Goal: Task Accomplishment & Management: Use online tool/utility

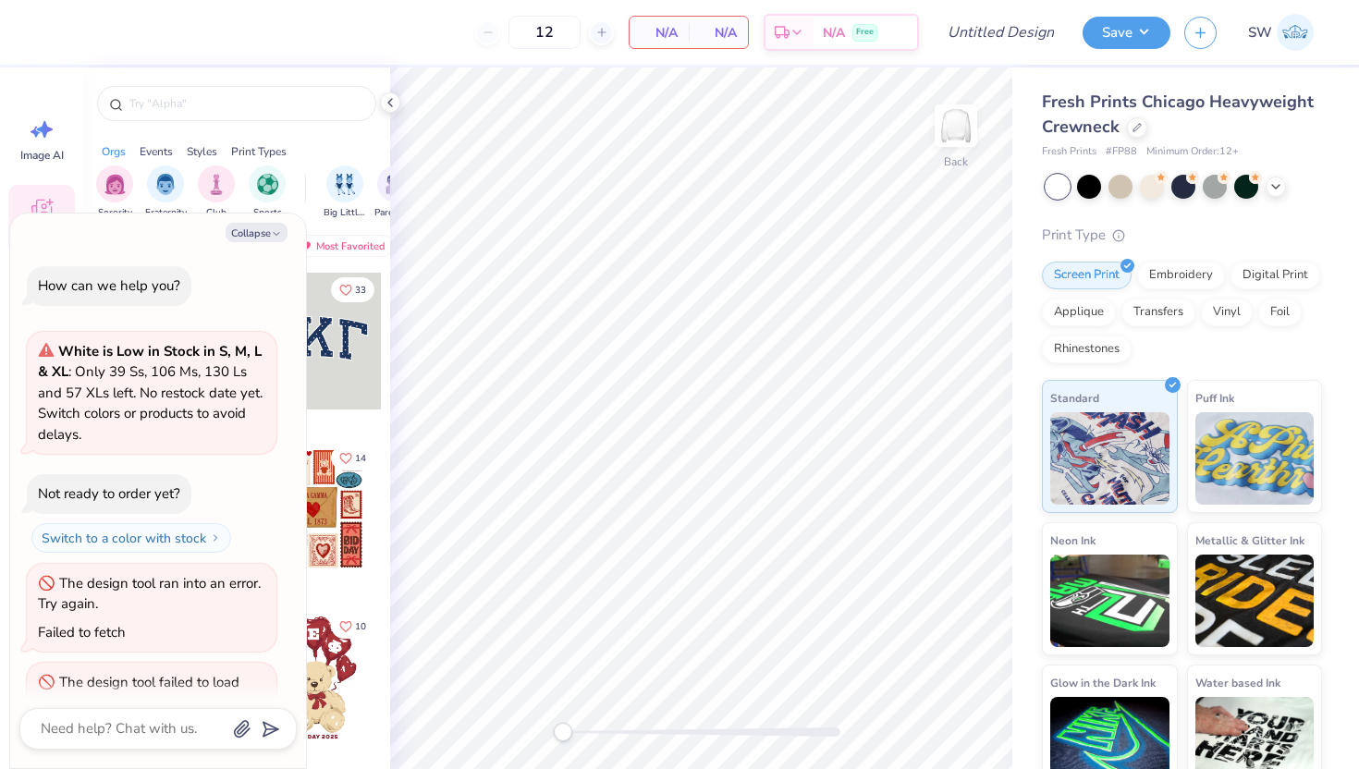
scroll to position [251, 0]
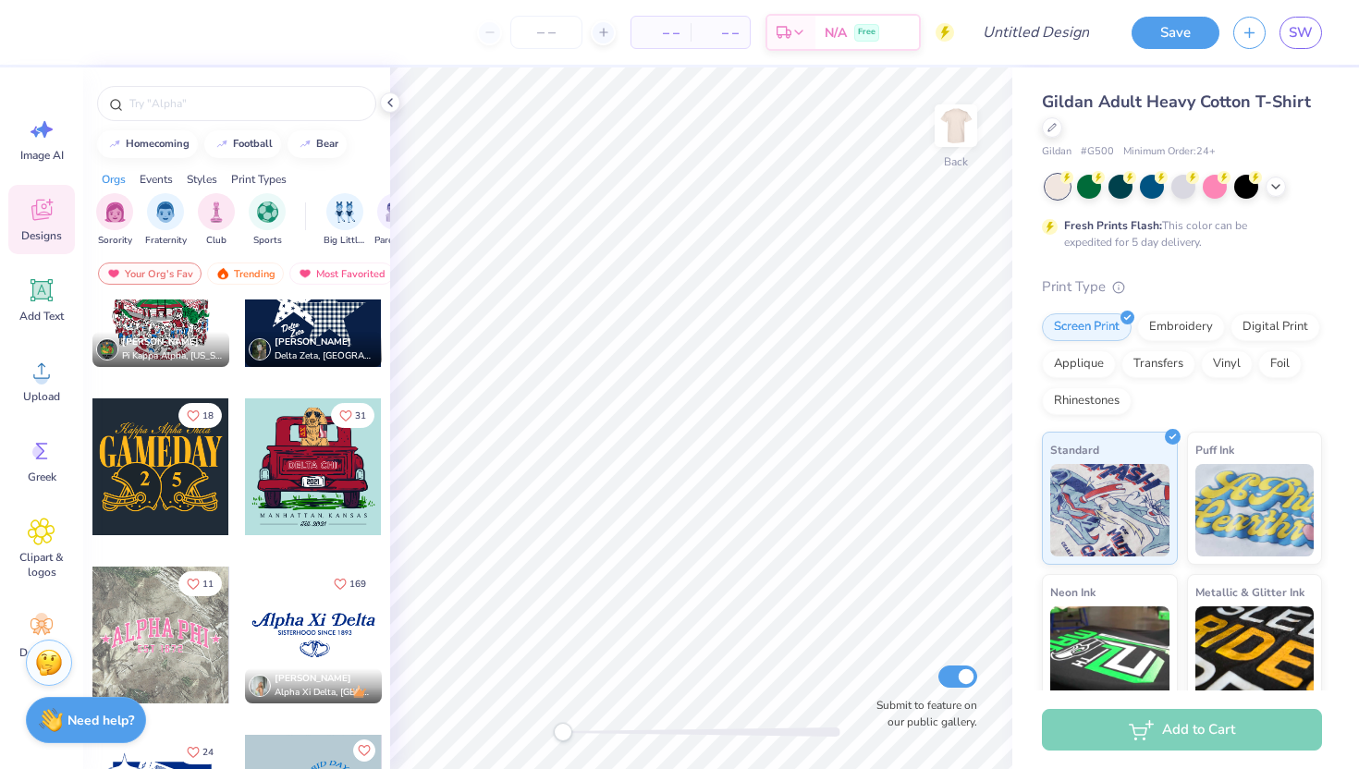
scroll to position [1542, 0]
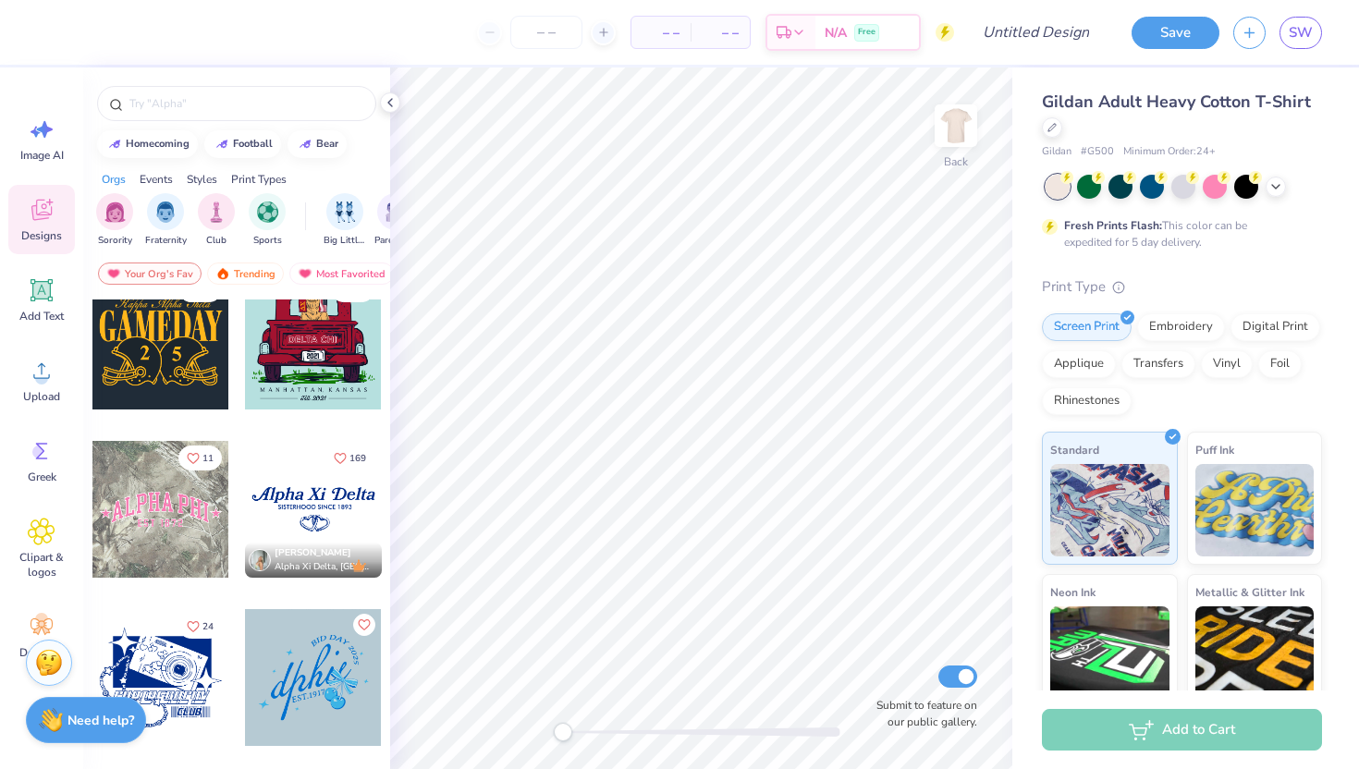
click at [190, 555] on div at bounding box center [160, 509] width 137 height 137
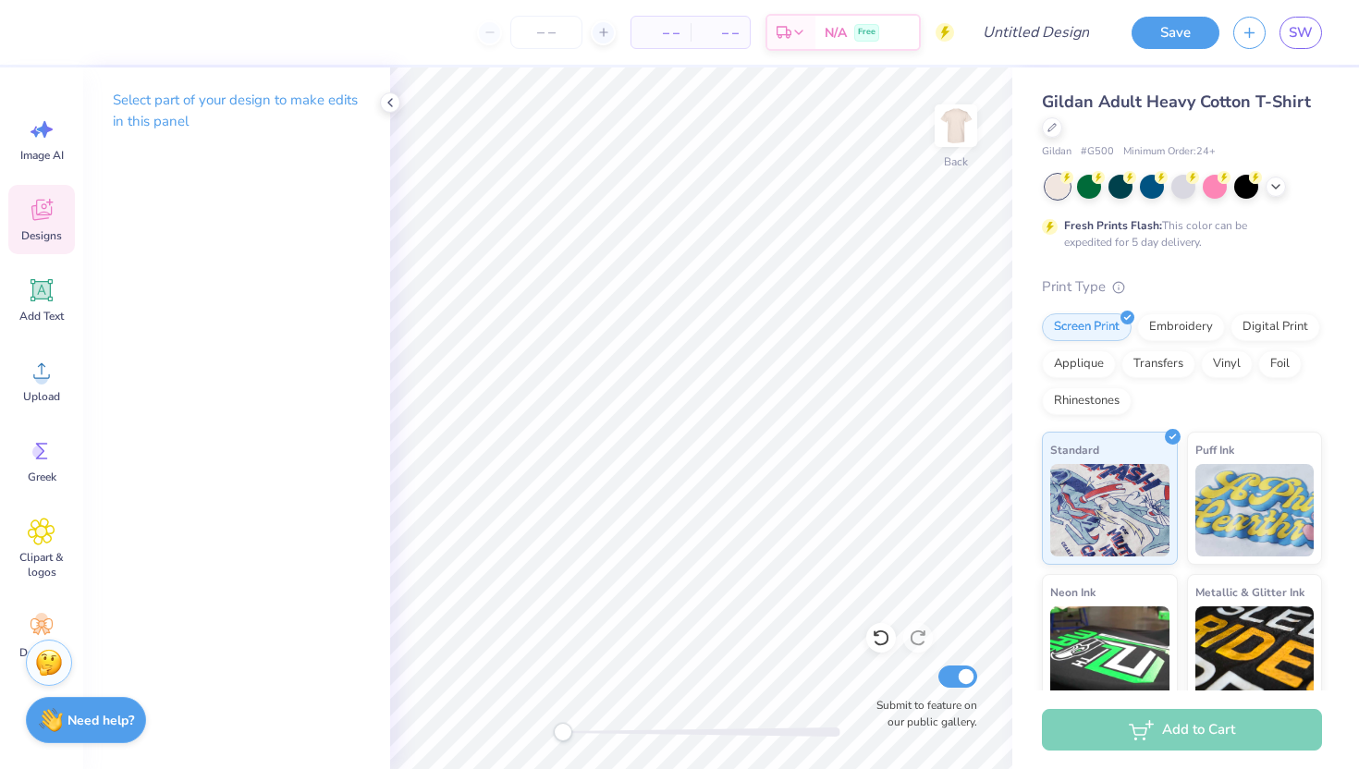
click at [41, 221] on icon at bounding box center [42, 210] width 28 height 28
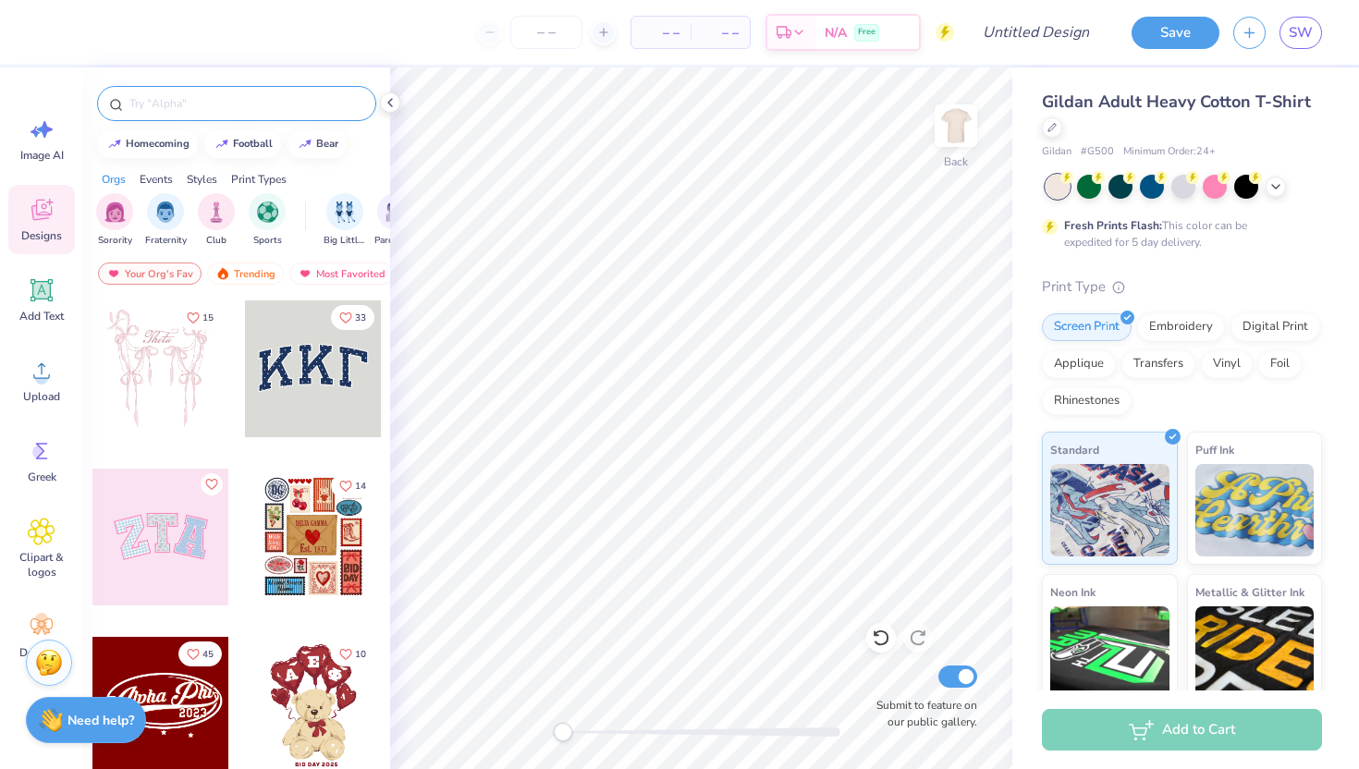
click at [188, 101] on input "text" at bounding box center [246, 103] width 237 height 18
type input "fall"
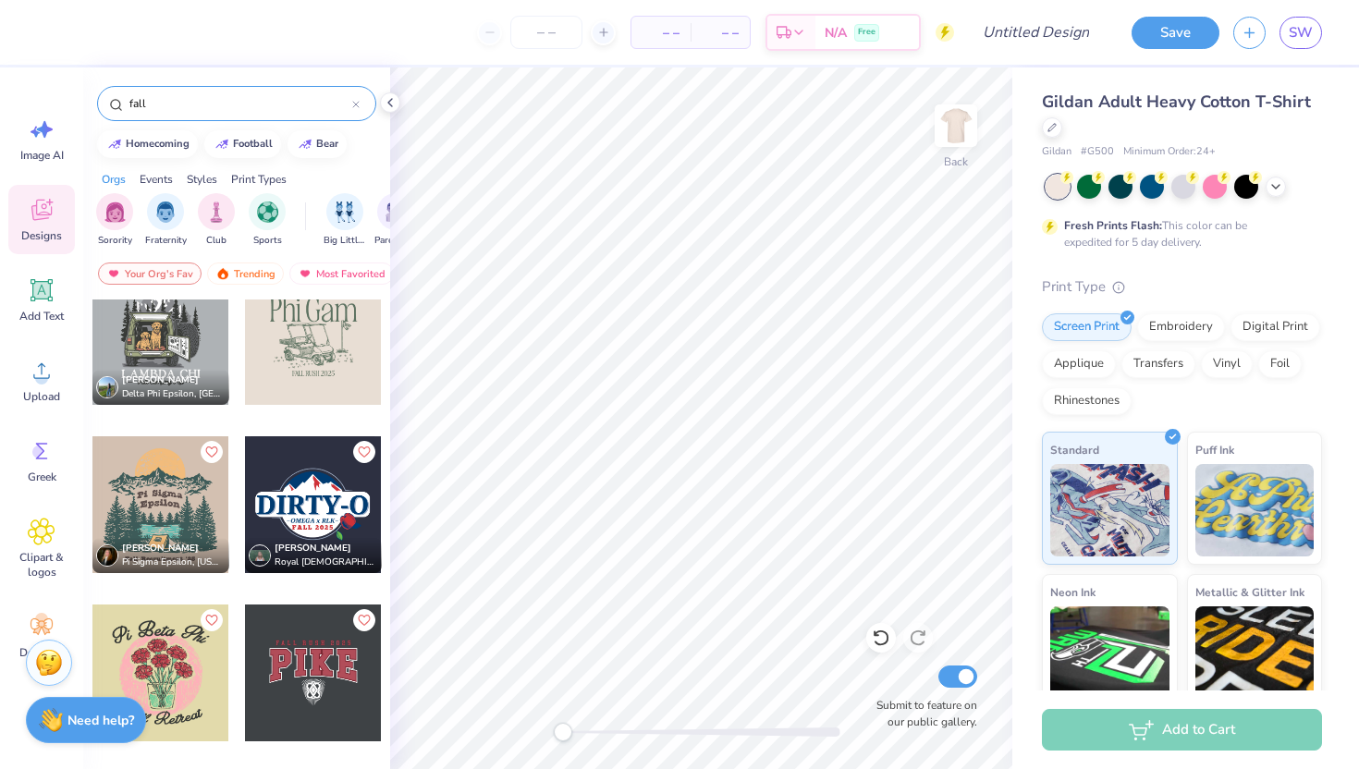
scroll to position [3445, 0]
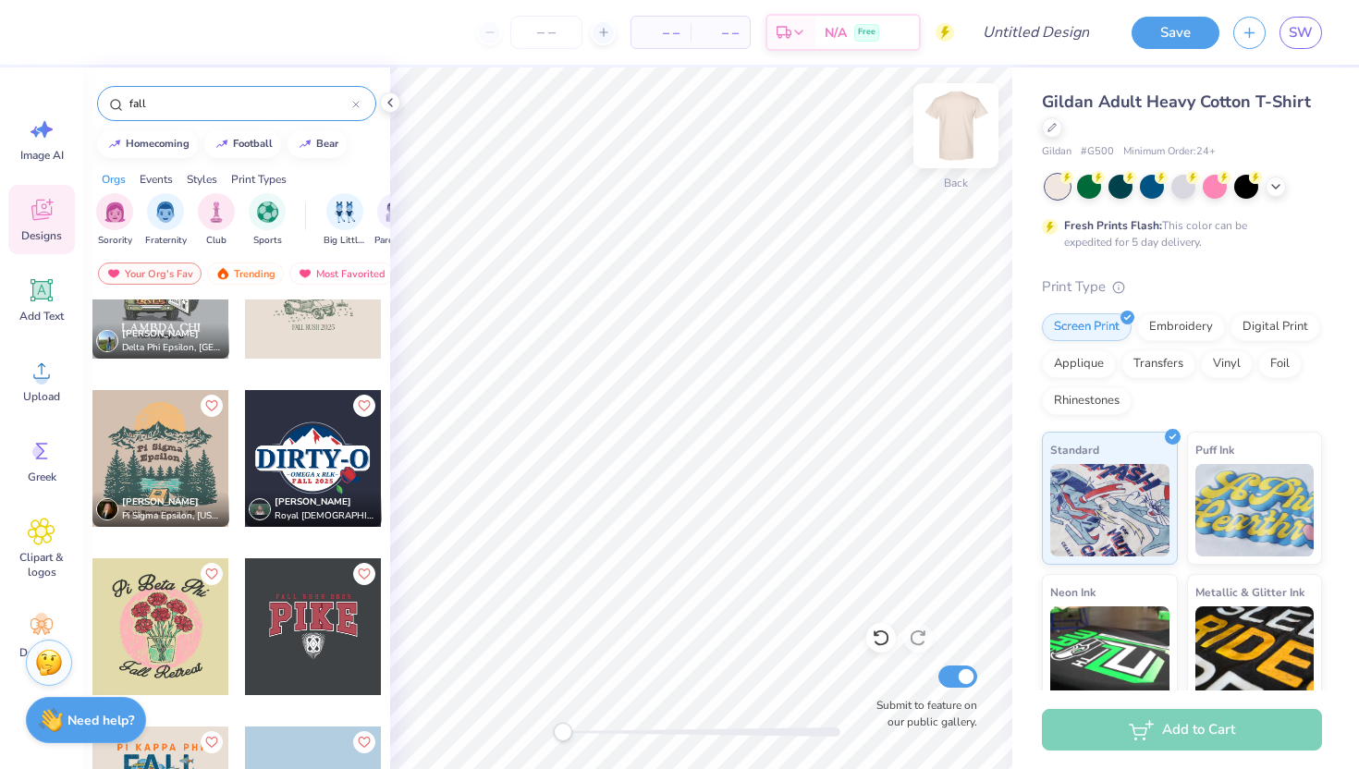
click at [943, 130] on img at bounding box center [956, 126] width 74 height 74
click at [157, 442] on div at bounding box center [160, 458] width 137 height 137
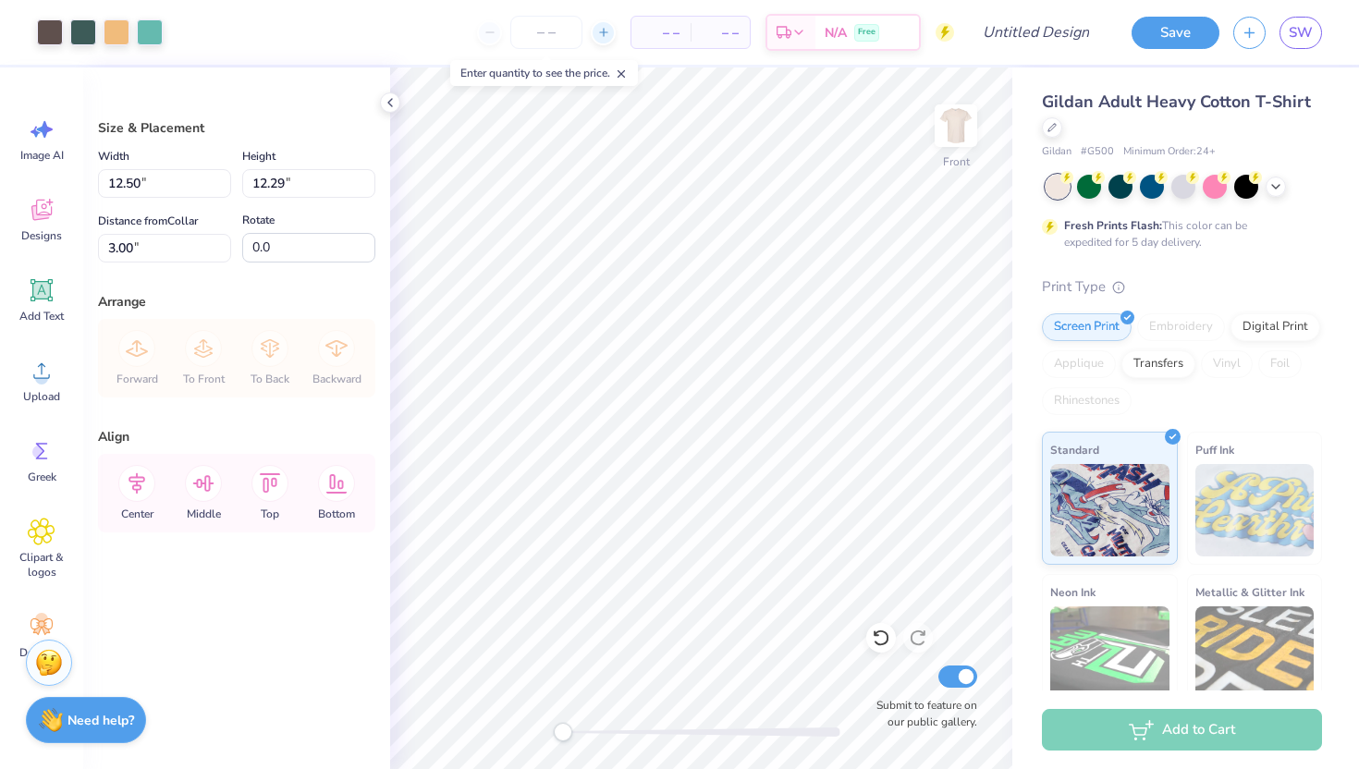
click at [601, 29] on icon at bounding box center [603, 32] width 13 height 13
type input "12"
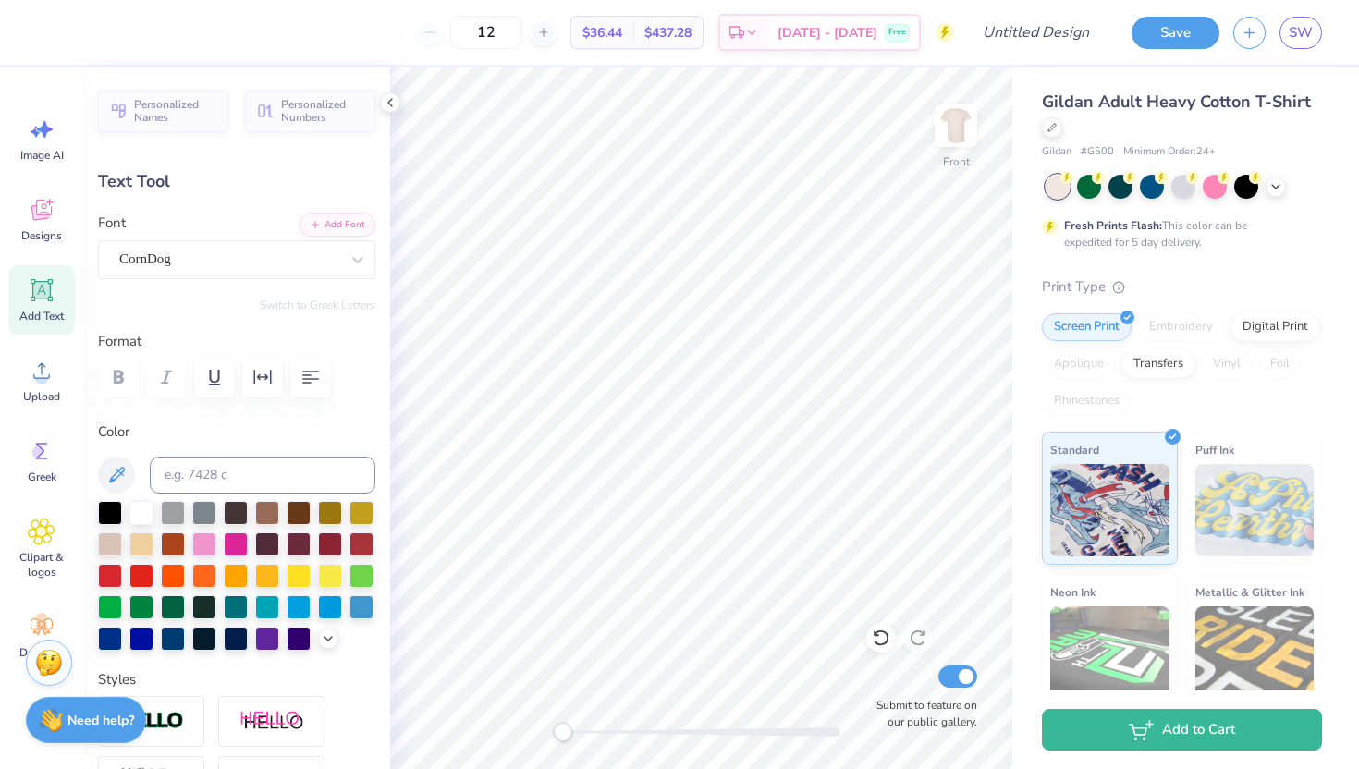
scroll to position [0, 1]
type input "4.94"
type input "0.99"
type input "8.89"
type textarea "Phi Beta"
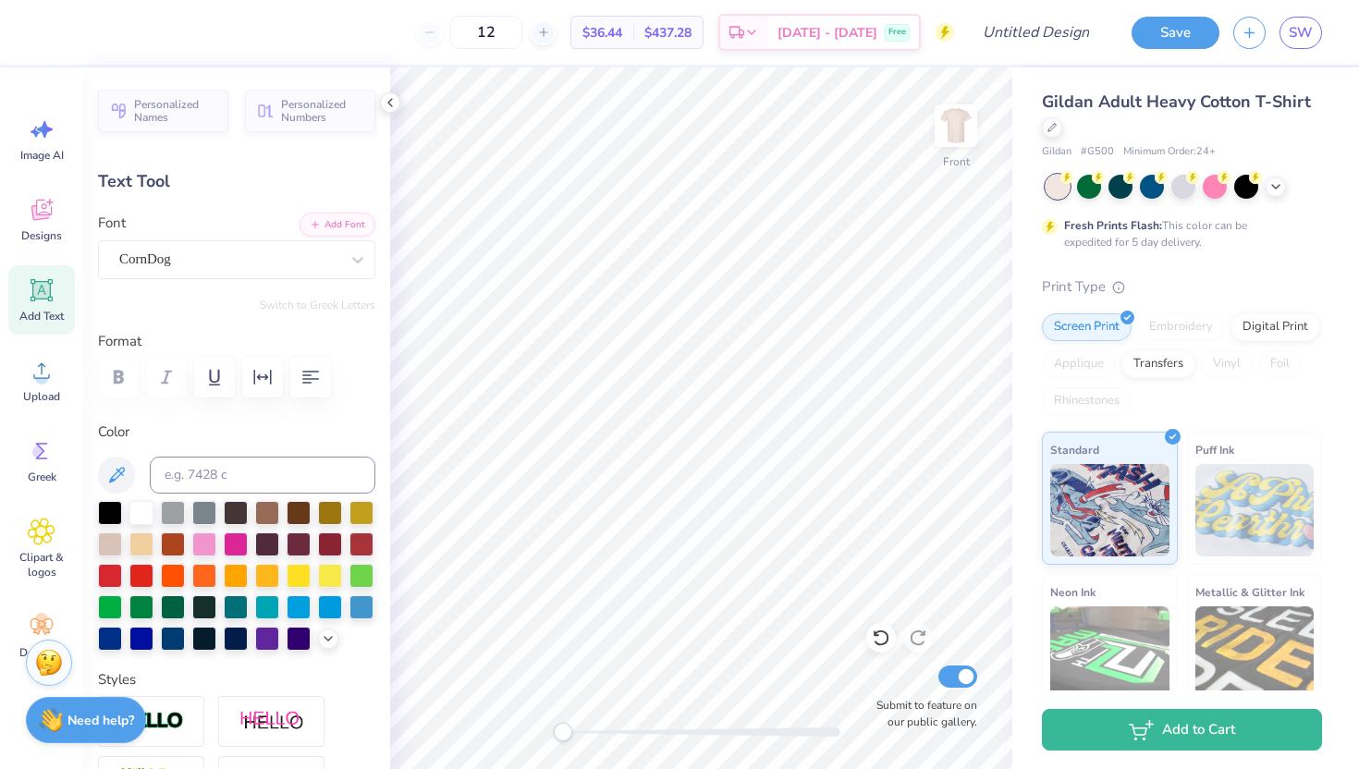
type input "4.31"
type input "1.03"
type input "9.92"
type textarea "Lambda"
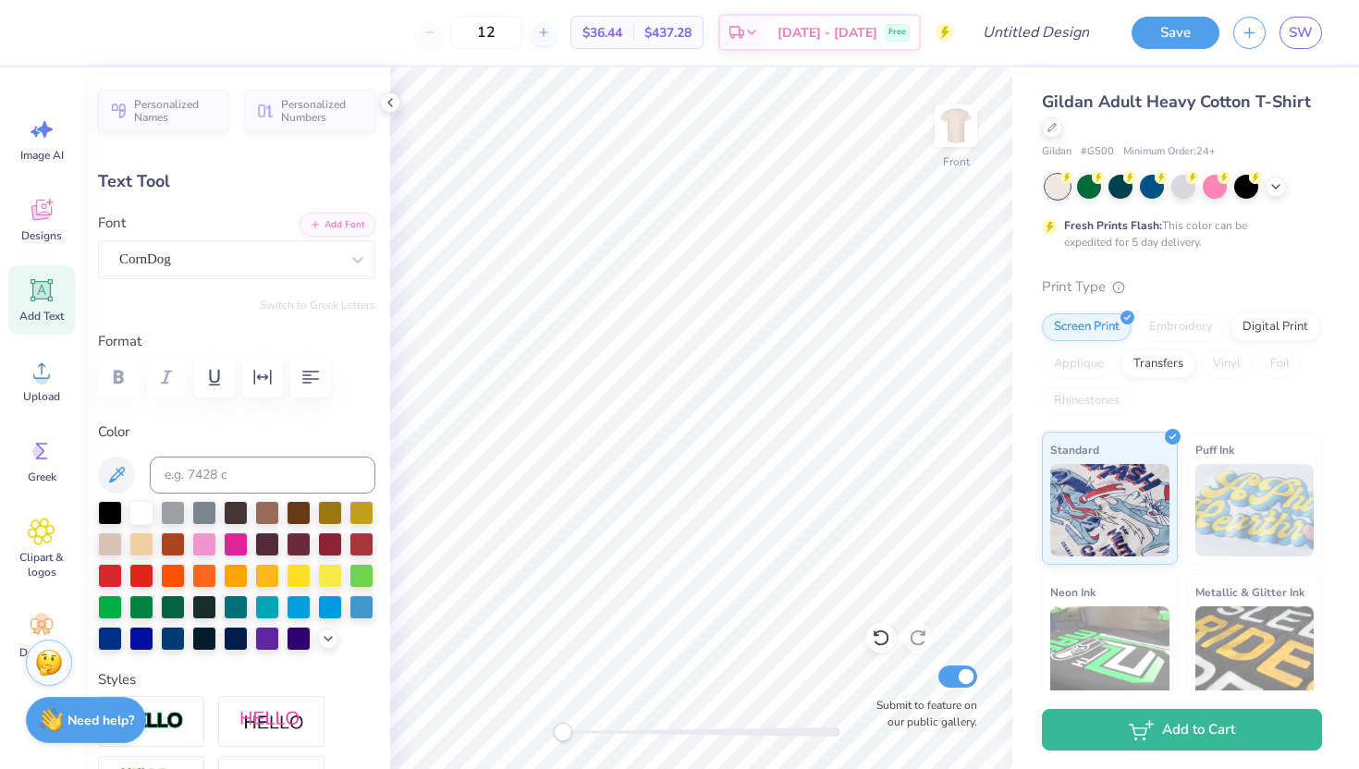
scroll to position [0, 1]
type input "7.65"
type input "0.47"
type input "16.19"
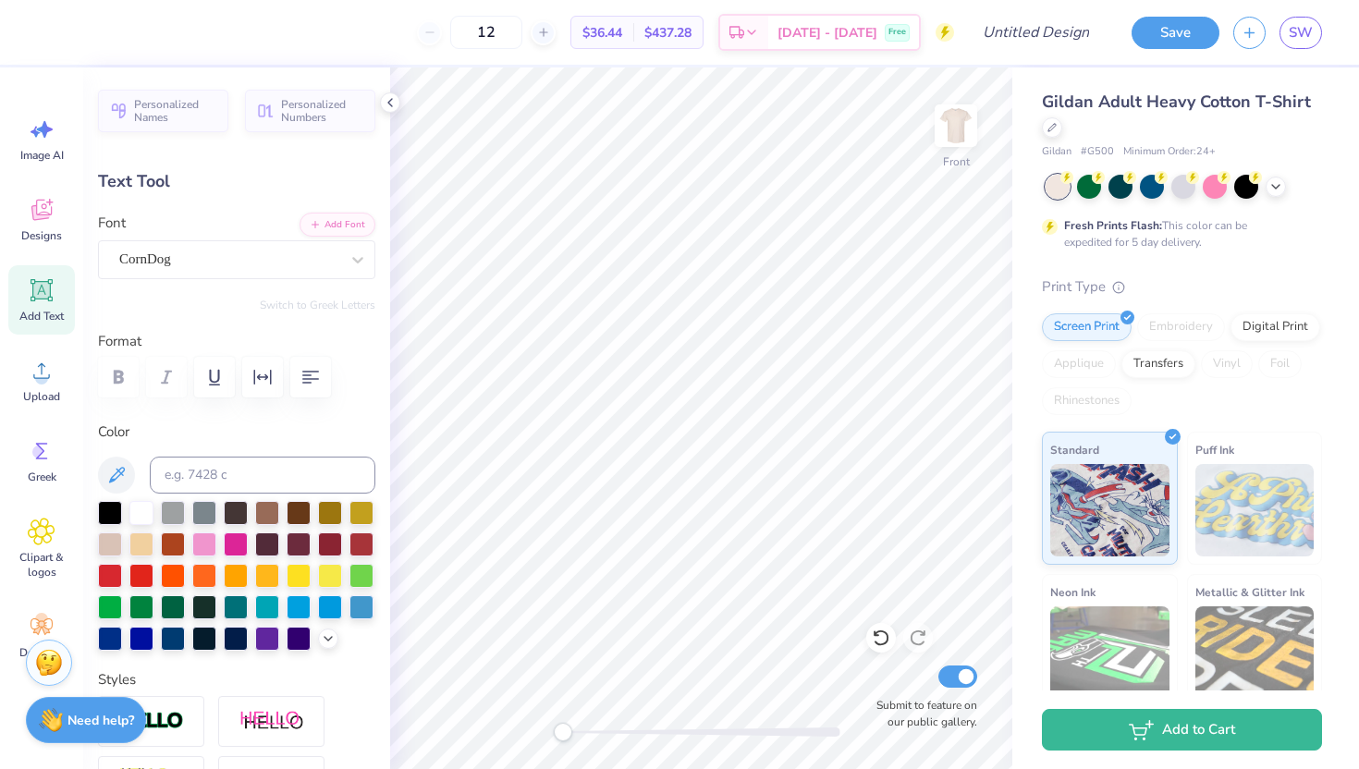
type textarea "Fall Fest '25"
click at [966, 133] on img at bounding box center [956, 126] width 74 height 74
click at [960, 130] on img at bounding box center [956, 126] width 74 height 74
click at [960, 130] on img at bounding box center [956, 125] width 37 height 37
click at [959, 138] on img at bounding box center [956, 126] width 74 height 74
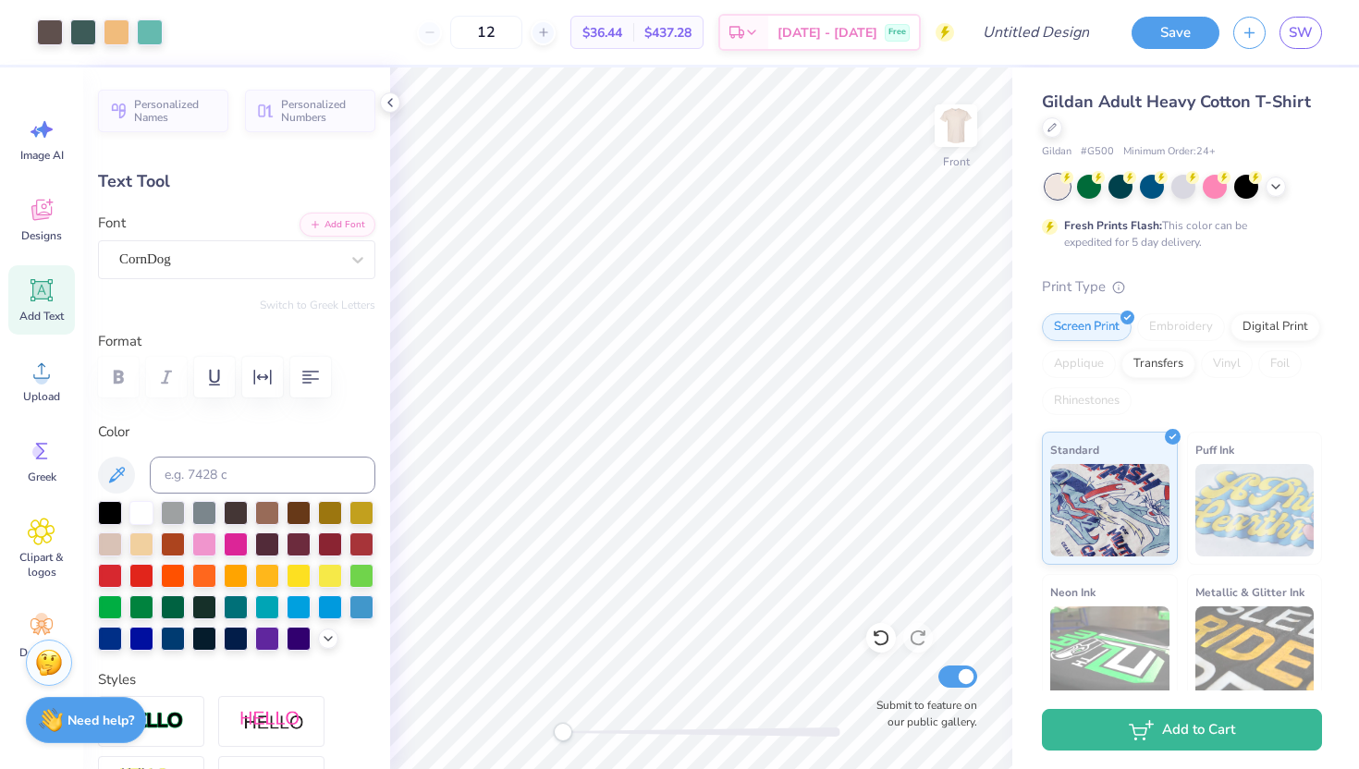
click at [959, 138] on img at bounding box center [956, 125] width 37 height 37
click at [550, 36] on icon at bounding box center [543, 32] width 13 height 13
click at [436, 28] on icon at bounding box center [430, 32] width 13 height 13
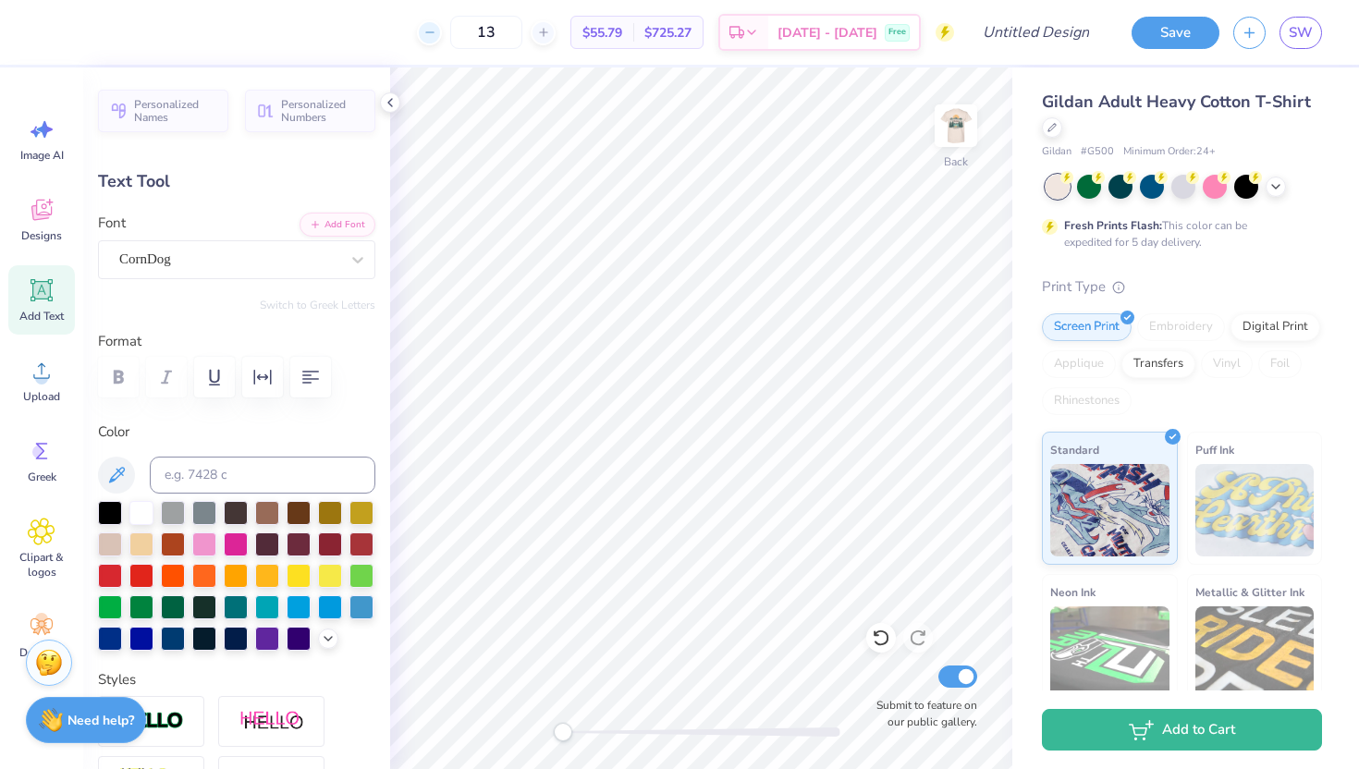
type input "12"
click at [56, 215] on div "Designs" at bounding box center [41, 219] width 67 height 69
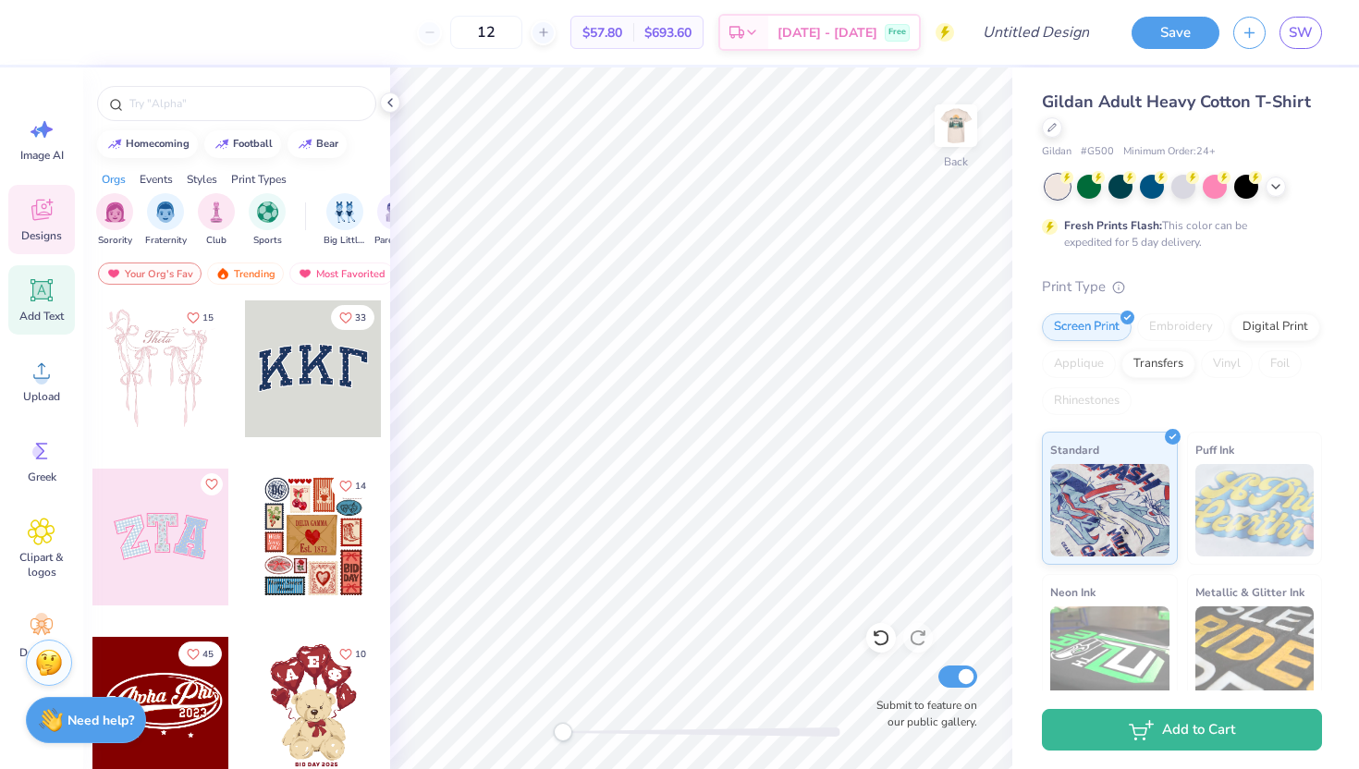
click at [47, 303] on icon at bounding box center [42, 290] width 28 height 28
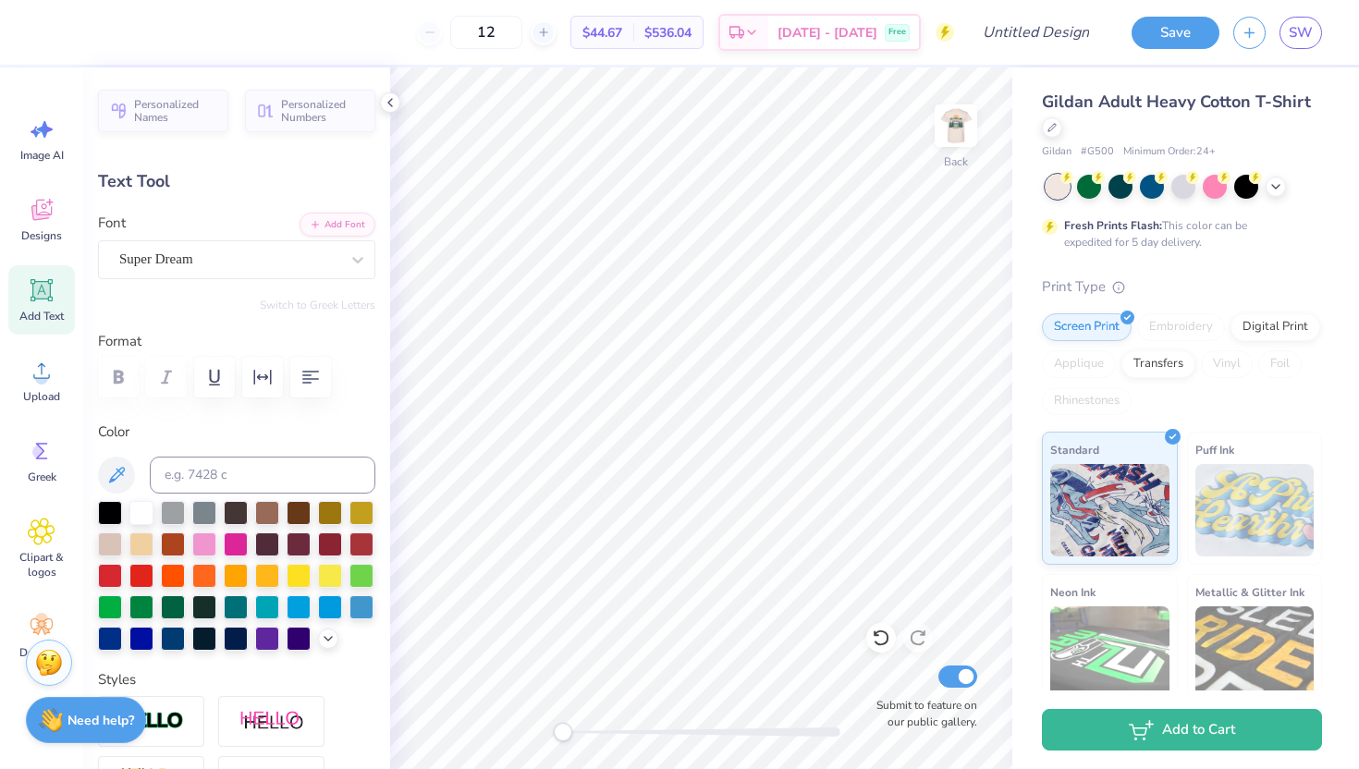
type textarea "T"
click at [40, 458] on icon at bounding box center [42, 451] width 12 height 17
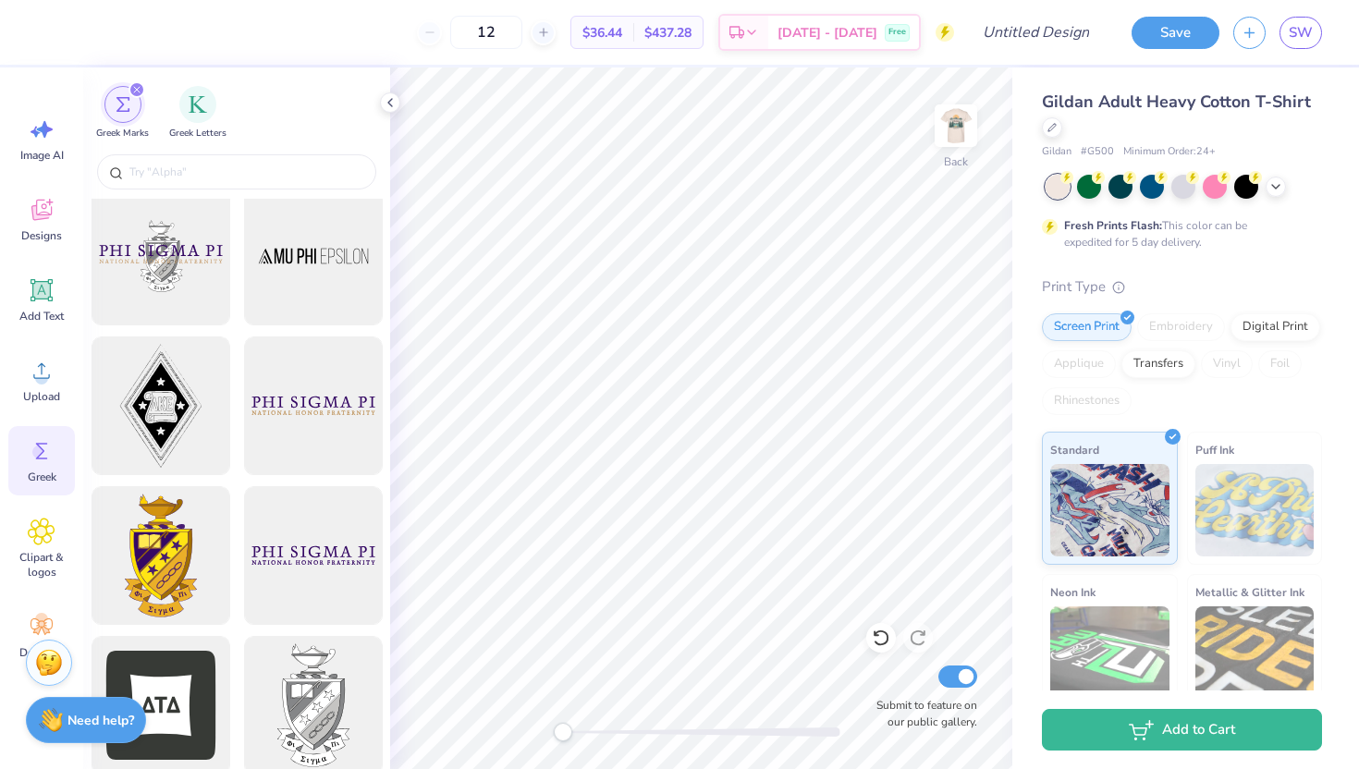
scroll to position [362, 0]
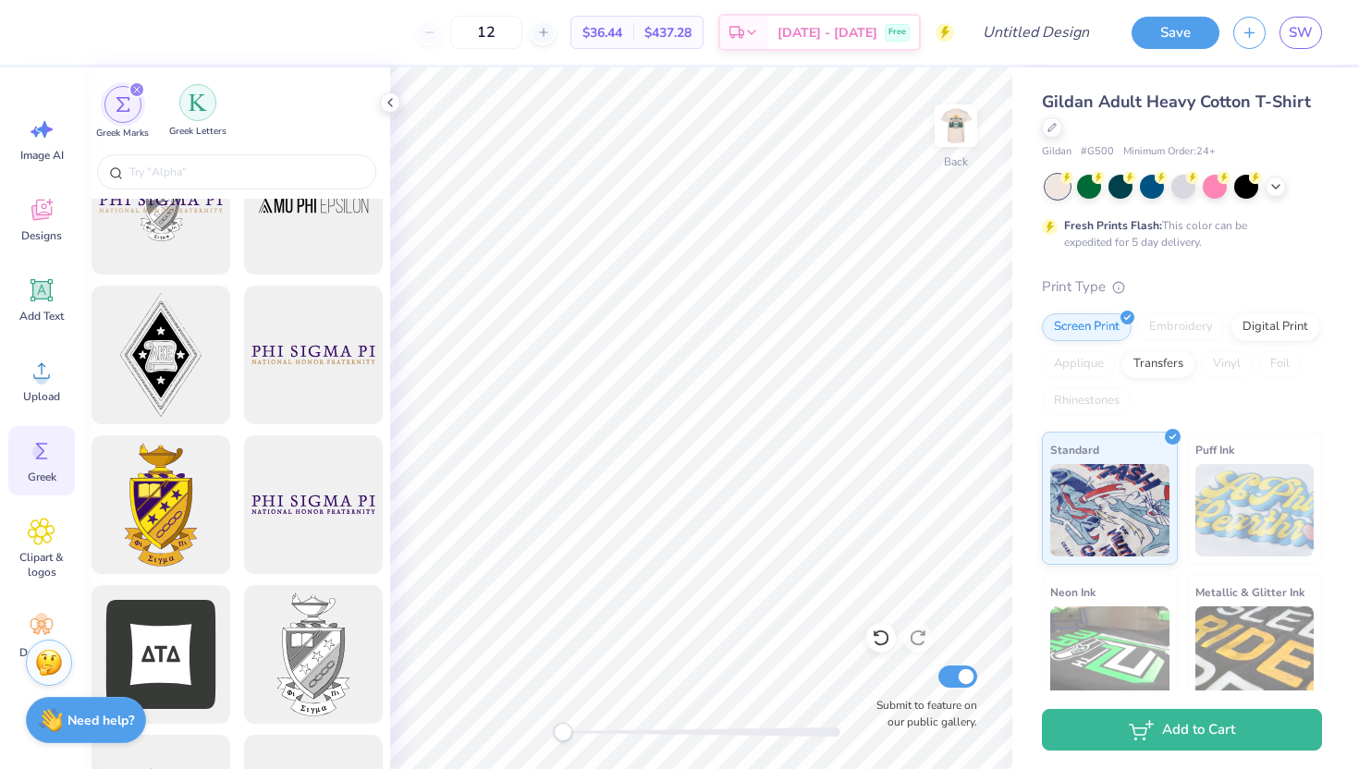
click at [201, 93] on img "filter for Greek Letters" at bounding box center [198, 102] width 18 height 18
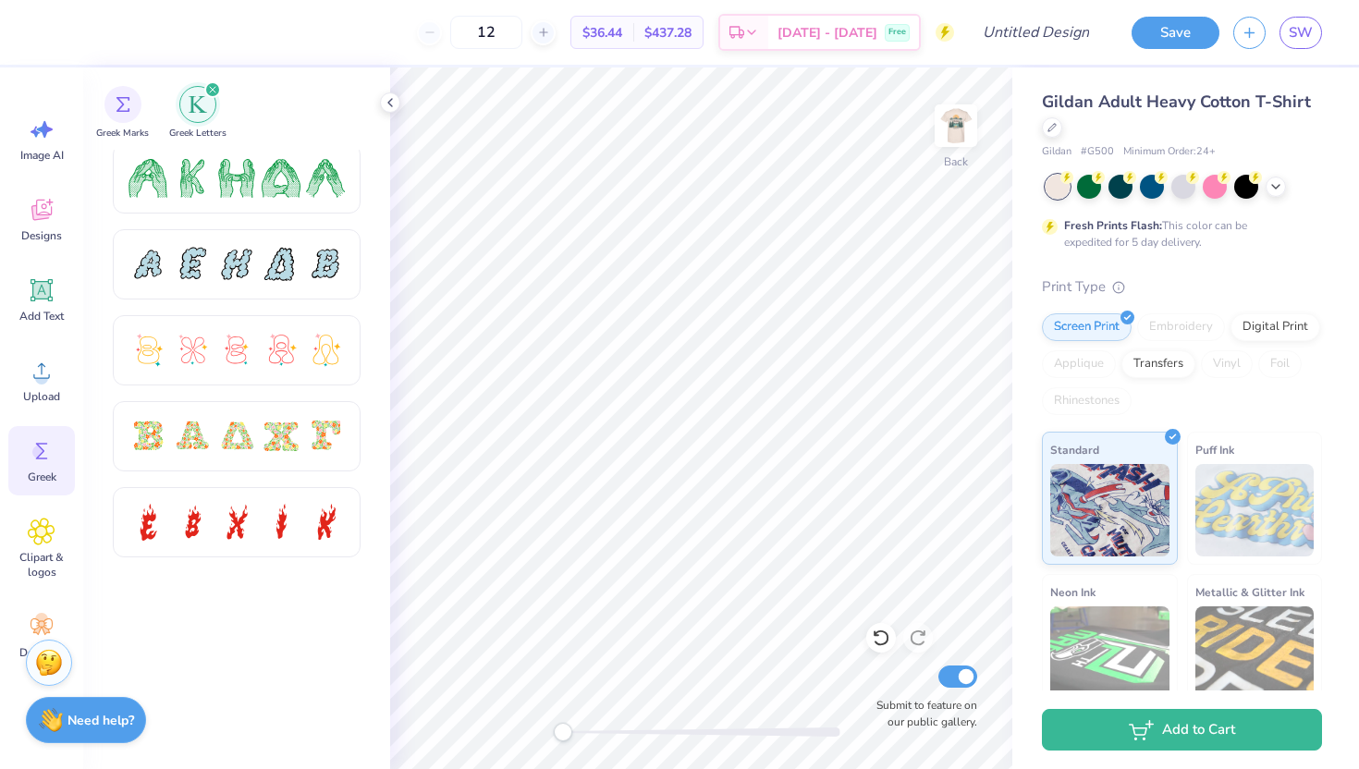
scroll to position [0, 0]
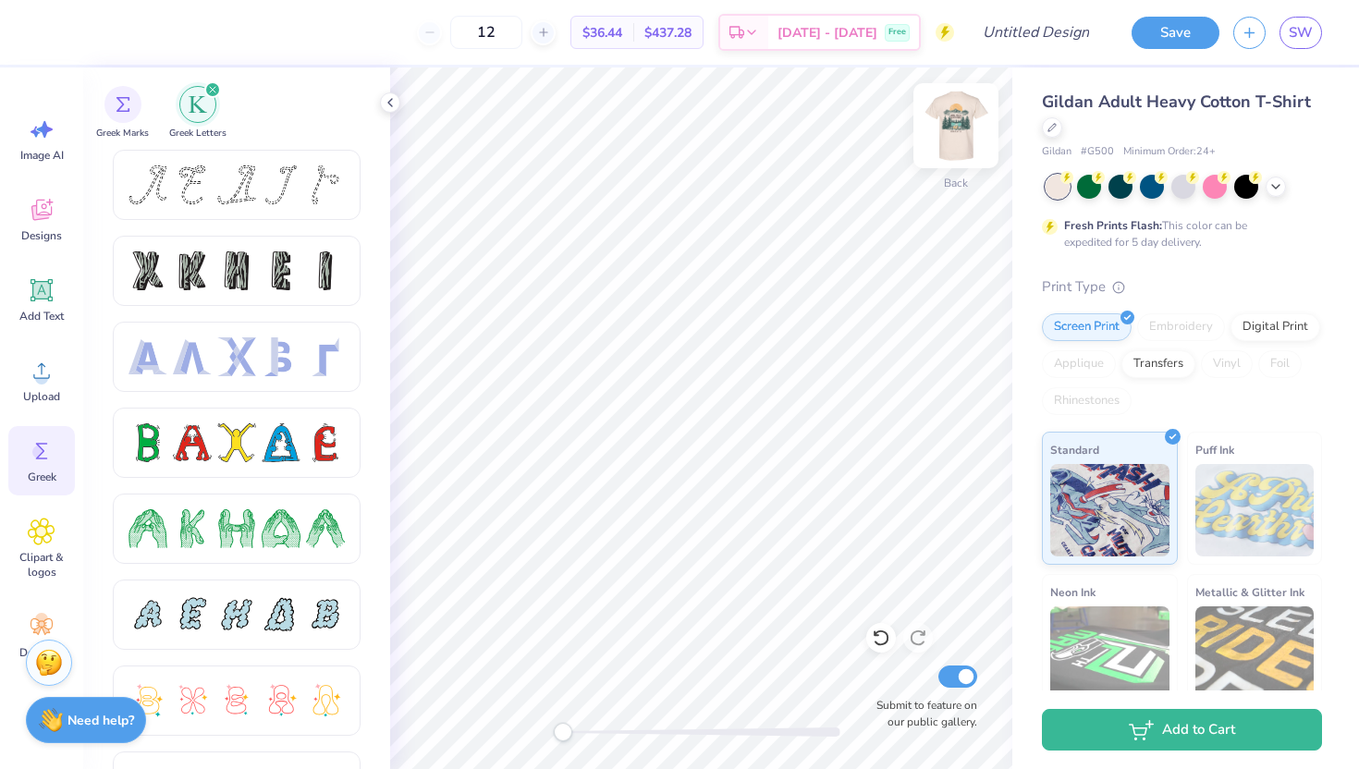
click at [955, 121] on img at bounding box center [956, 126] width 74 height 74
click at [955, 121] on img at bounding box center [956, 125] width 37 height 37
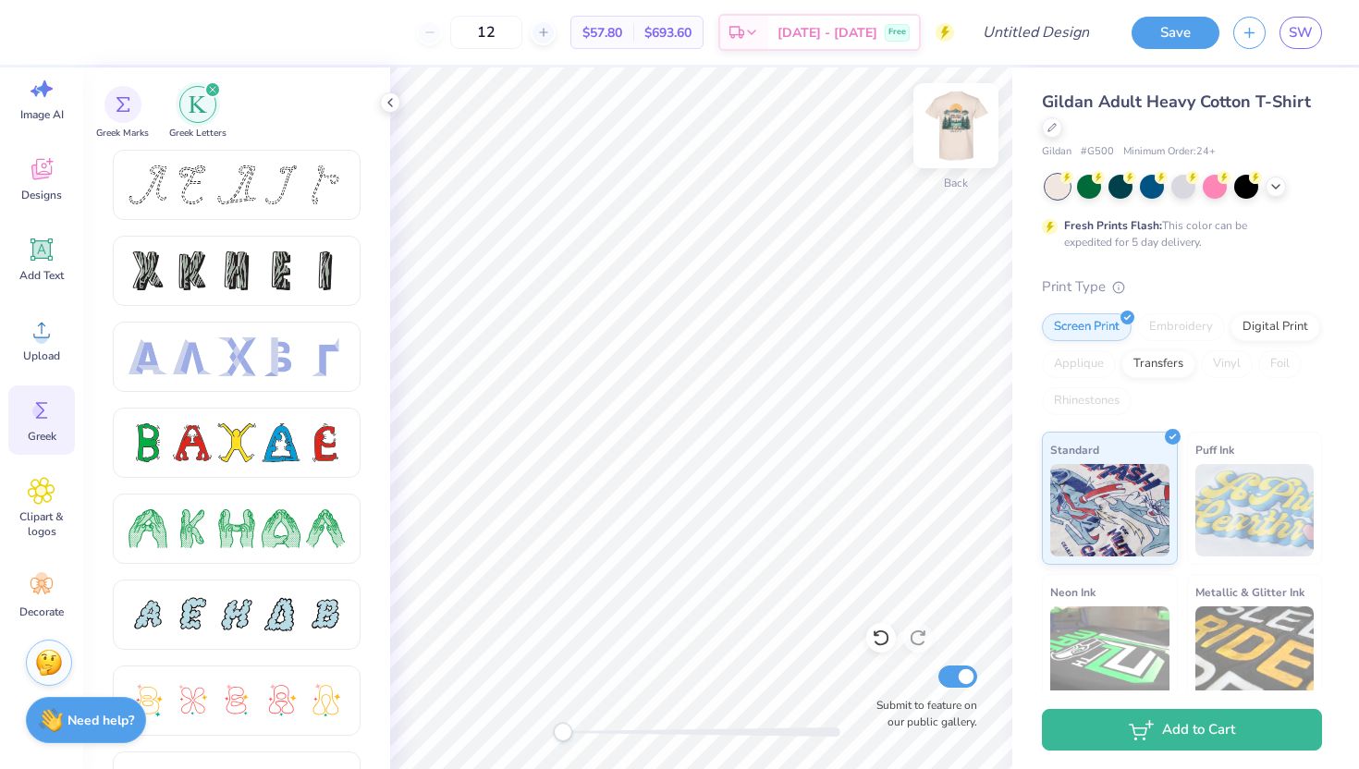
click at [977, 121] on img at bounding box center [956, 126] width 74 height 74
click at [969, 117] on img at bounding box center [956, 126] width 74 height 74
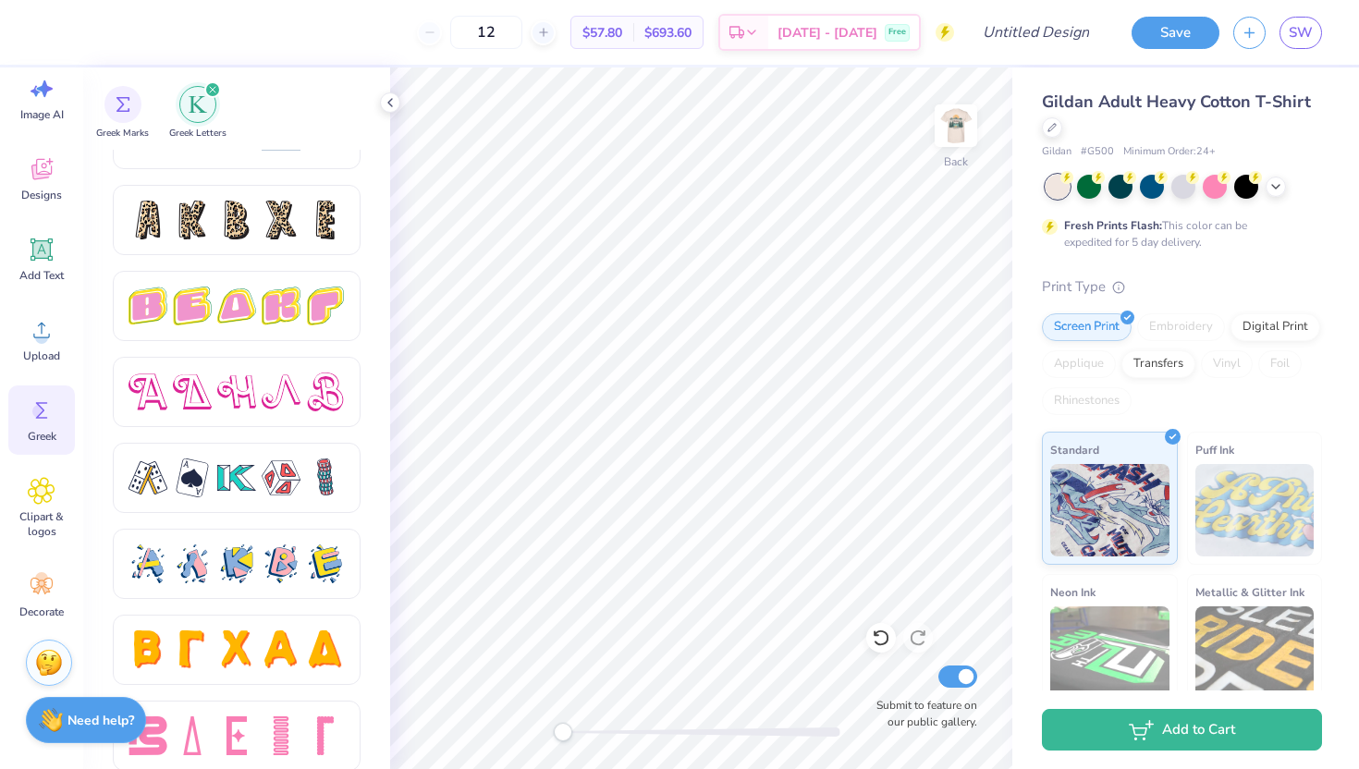
scroll to position [3076, 0]
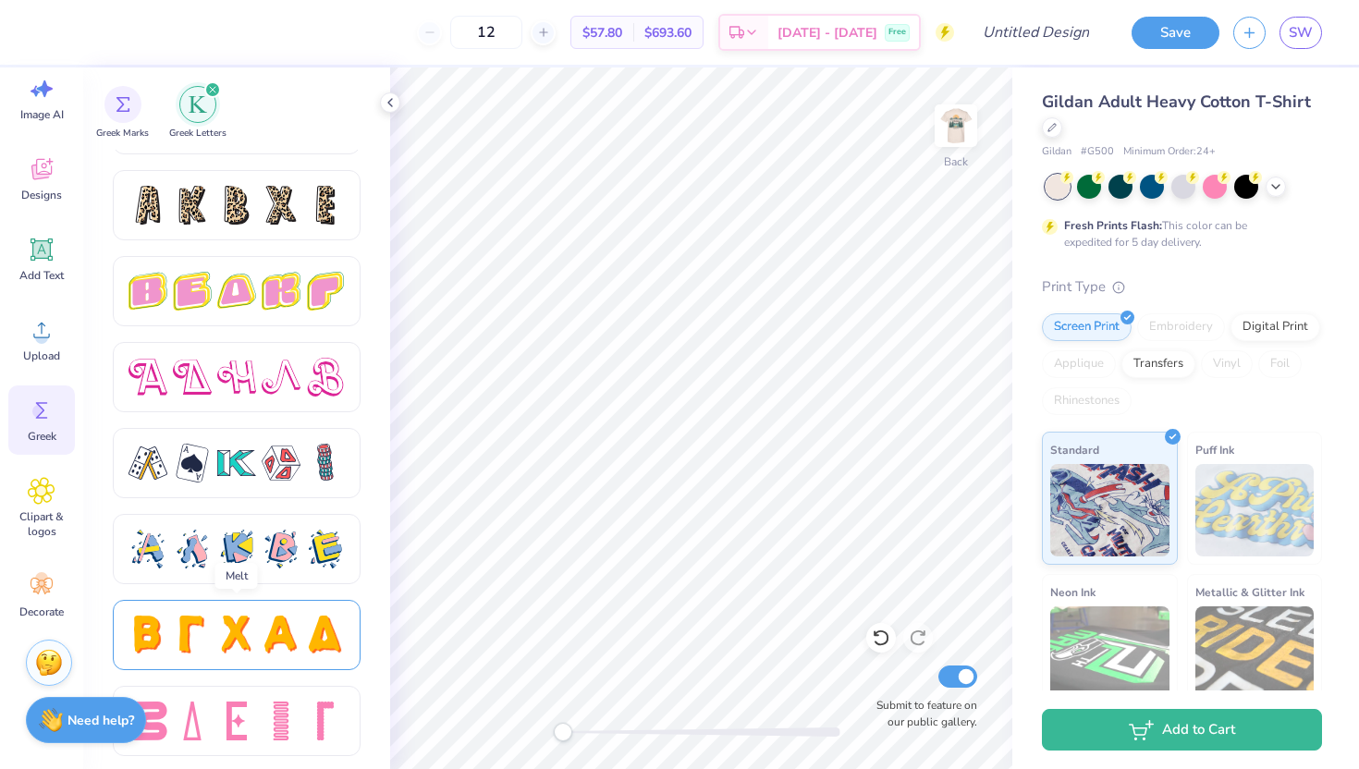
click at [208, 634] on div at bounding box center [192, 635] width 39 height 39
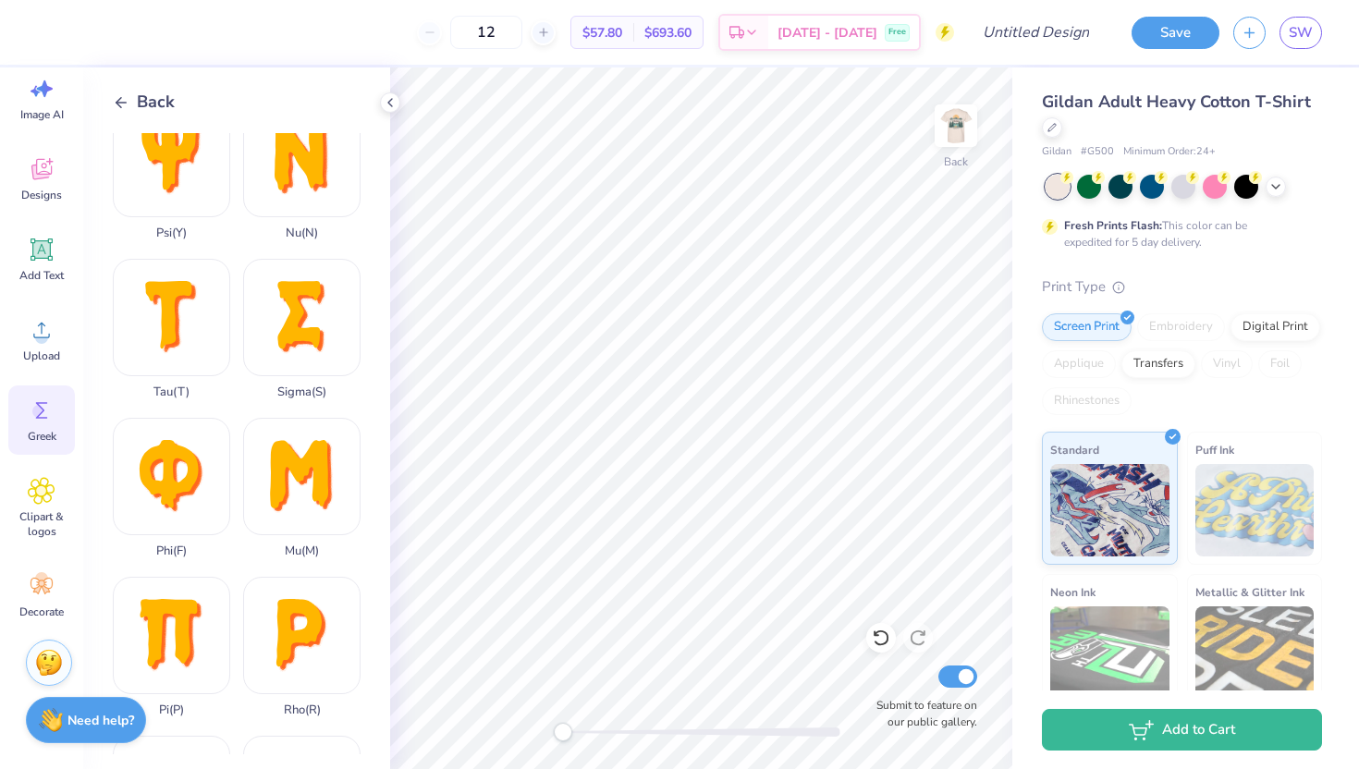
scroll to position [831, 0]
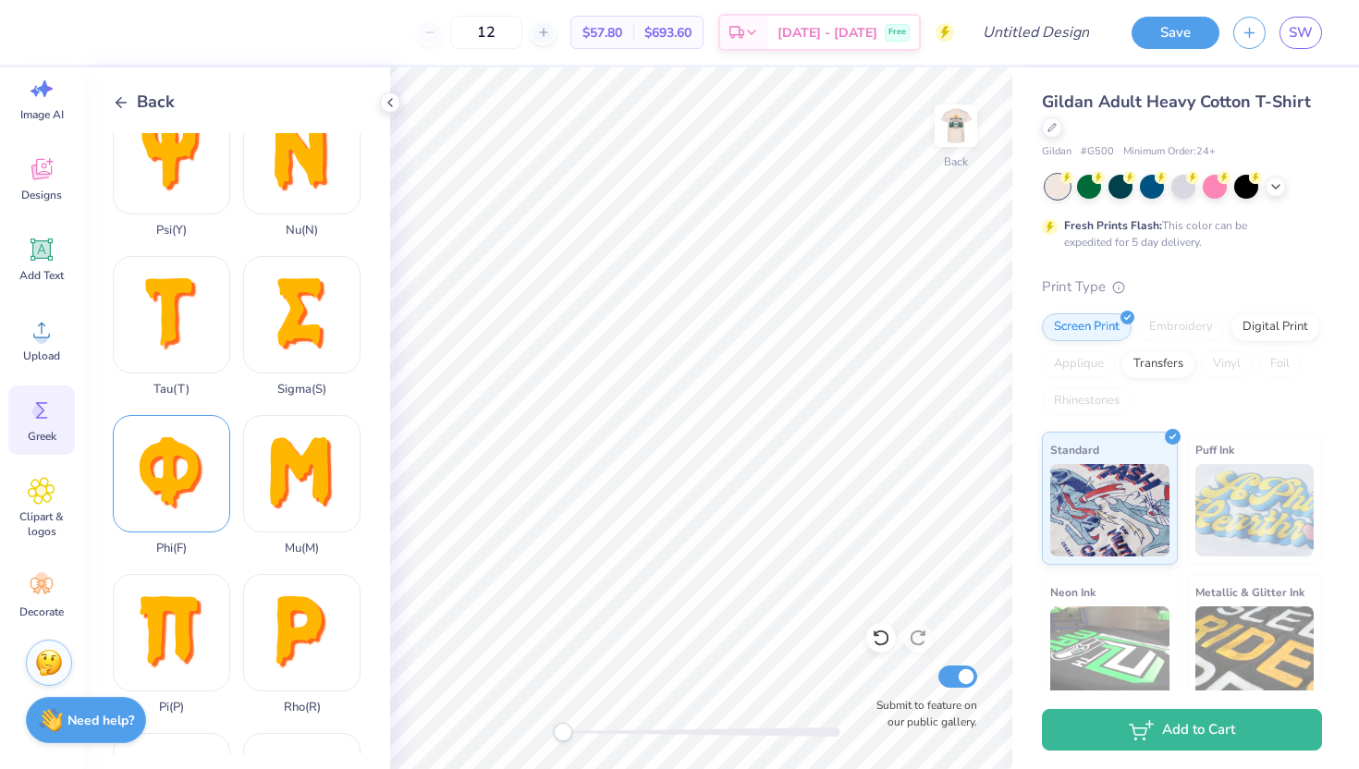
click at [180, 495] on div "Phi ( F )" at bounding box center [171, 485] width 117 height 141
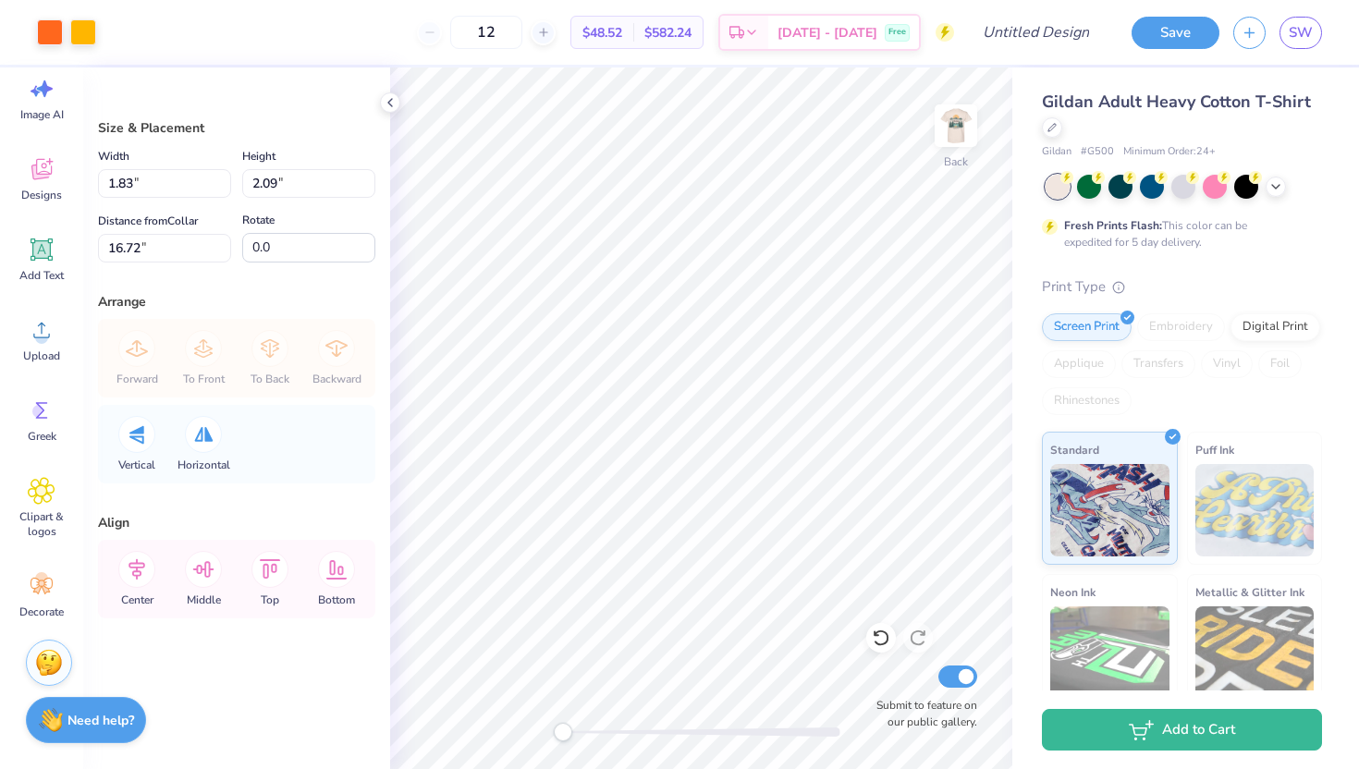
type input "1.83"
type input "2.09"
type input "16.72"
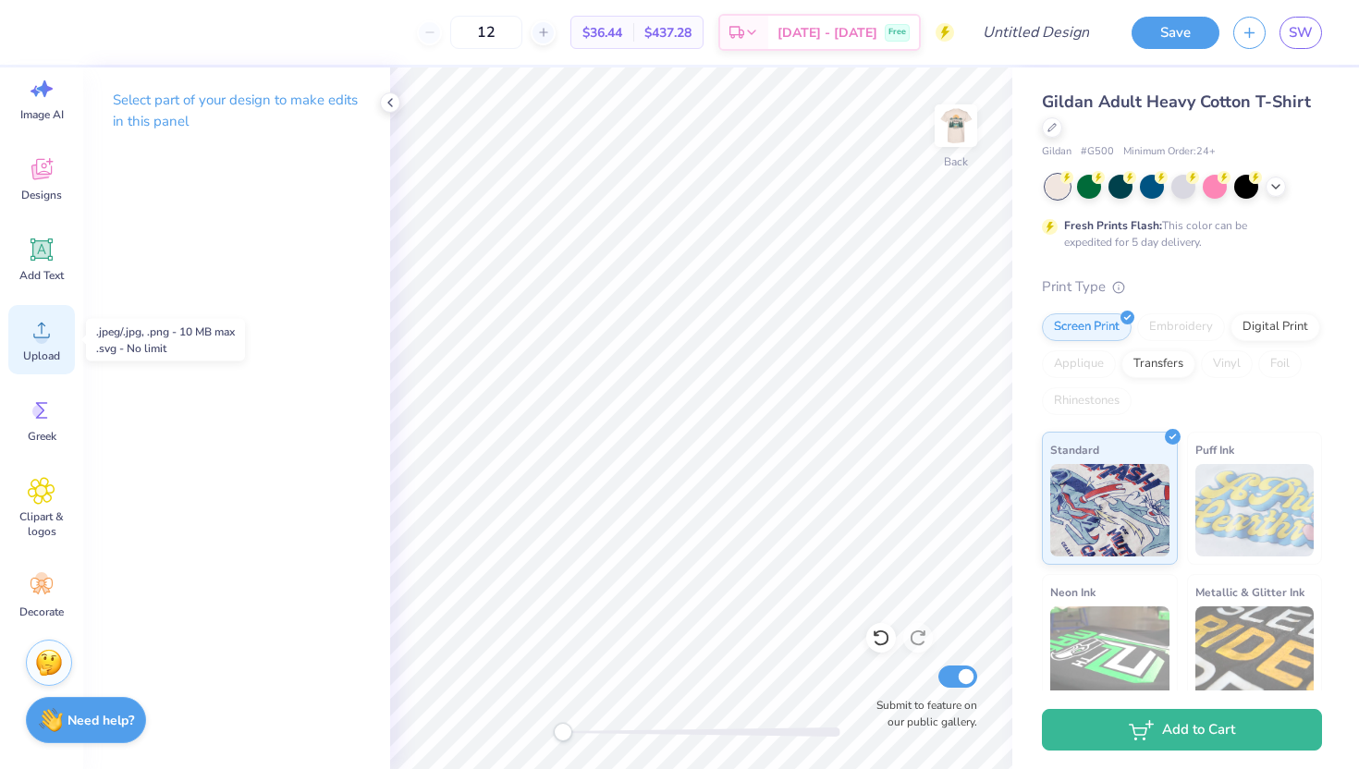
click at [42, 333] on icon at bounding box center [41, 331] width 17 height 16
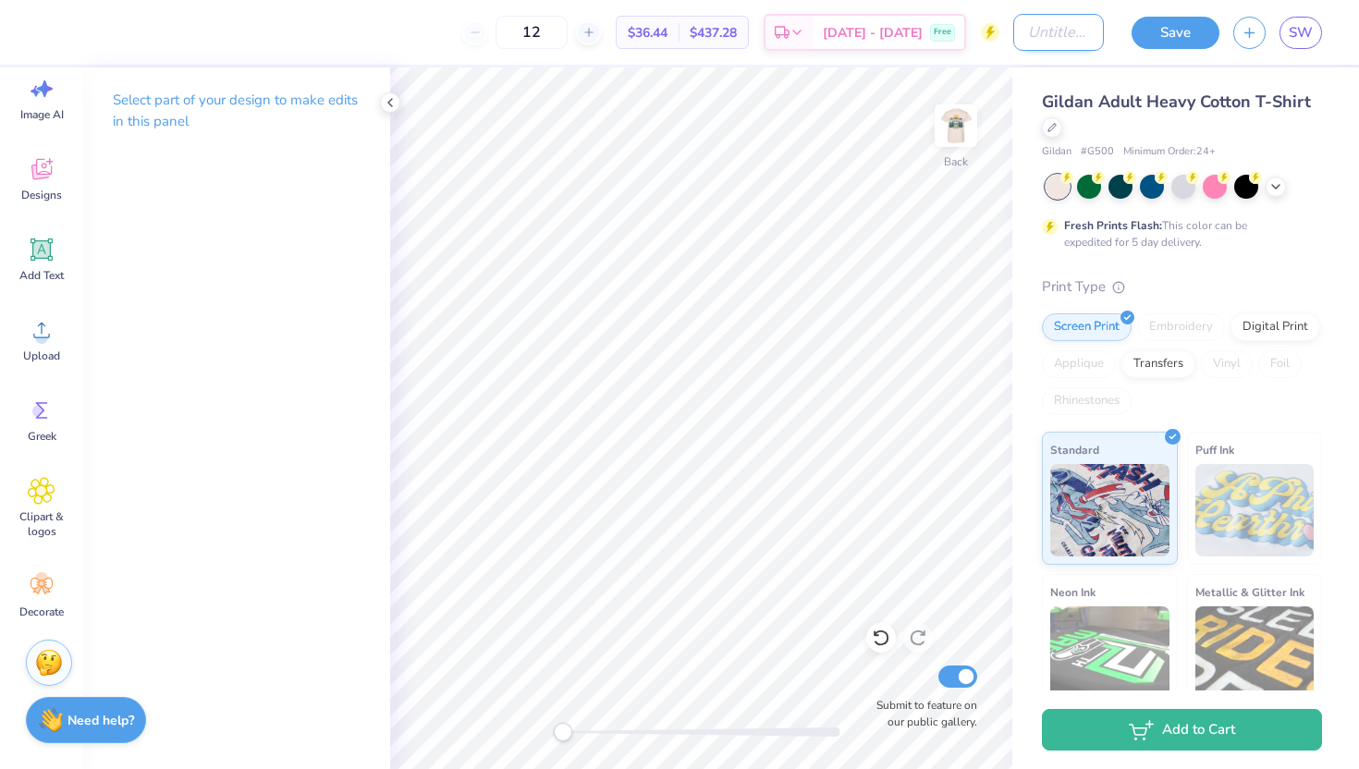
click at [1040, 43] on input "Design Title" at bounding box center [1058, 32] width 91 height 37
type input "fall fest shirt"
click at [1173, 27] on button "Save" at bounding box center [1176, 30] width 88 height 32
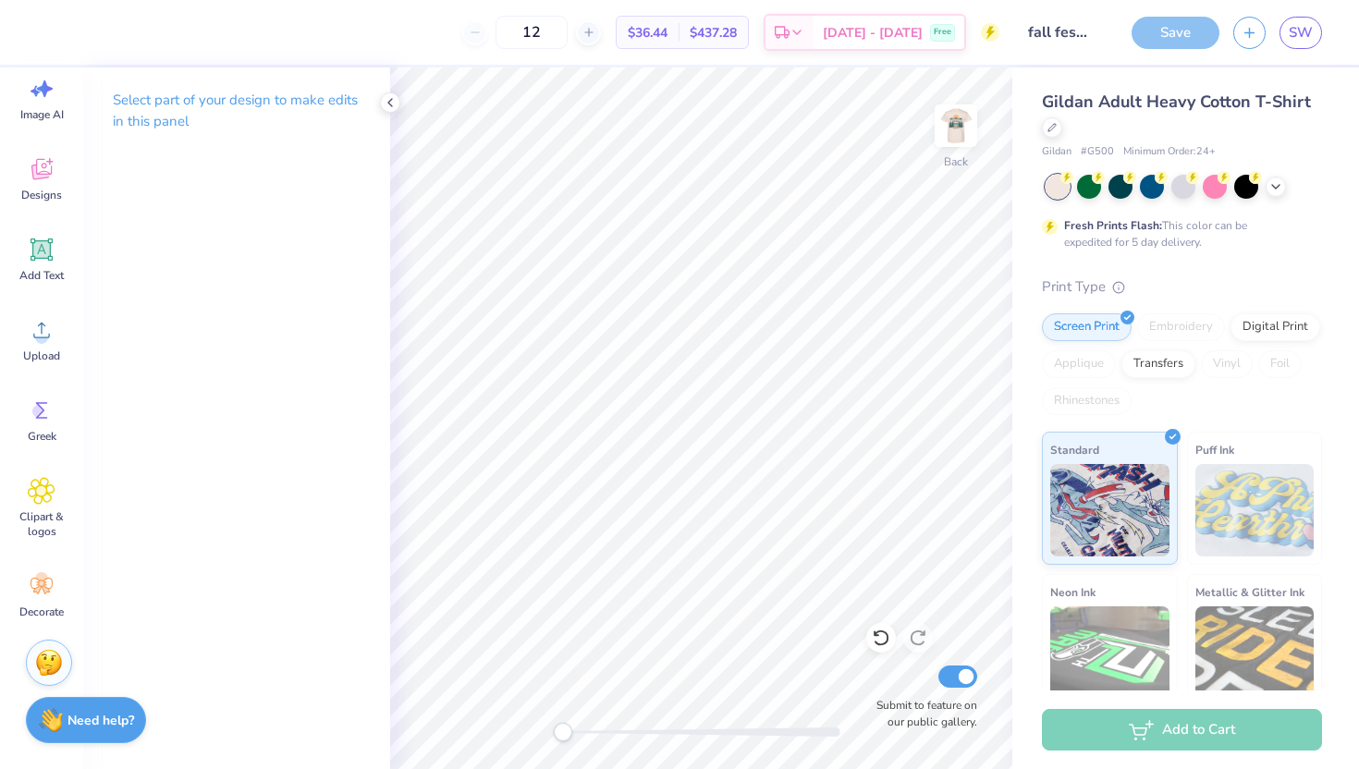
click at [1170, 28] on div "Save" at bounding box center [1176, 33] width 88 height 32
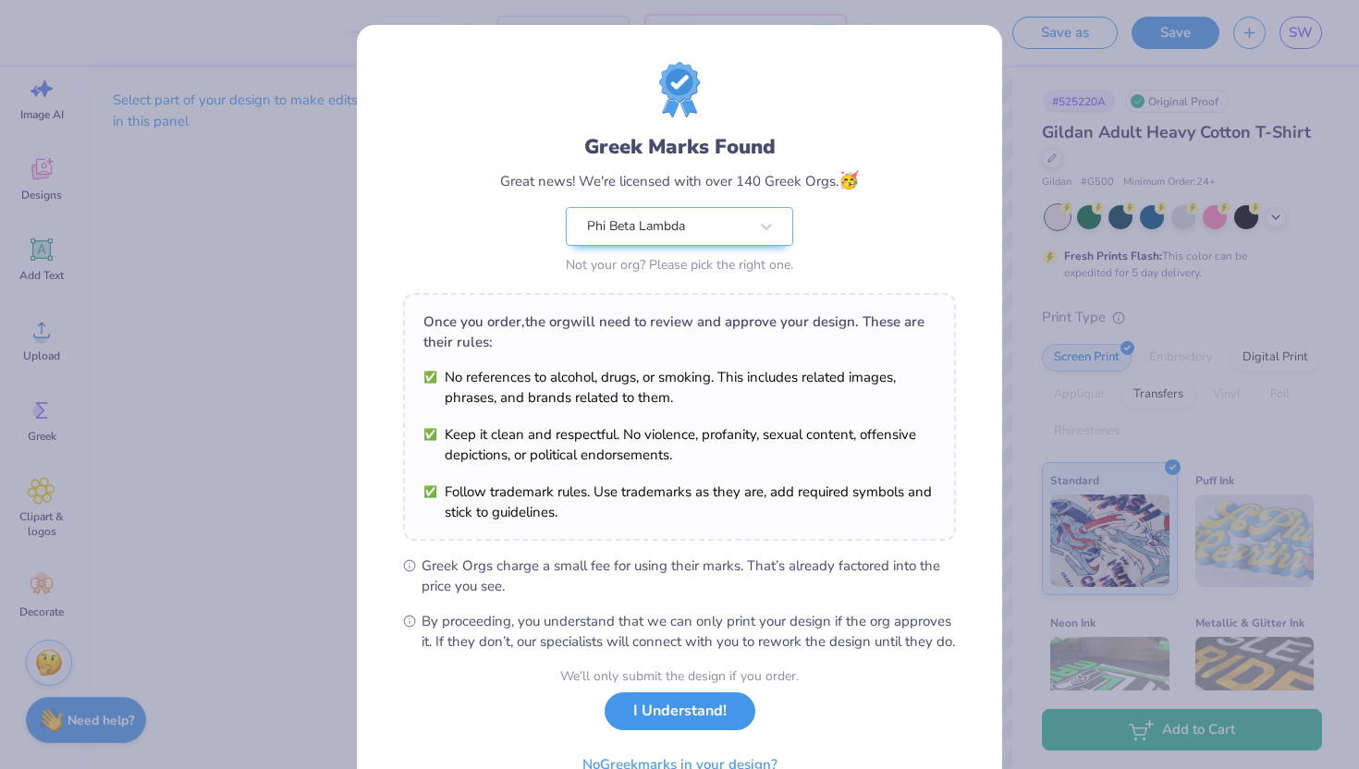
click at [660, 731] on button "I Understand!" at bounding box center [680, 712] width 151 height 38
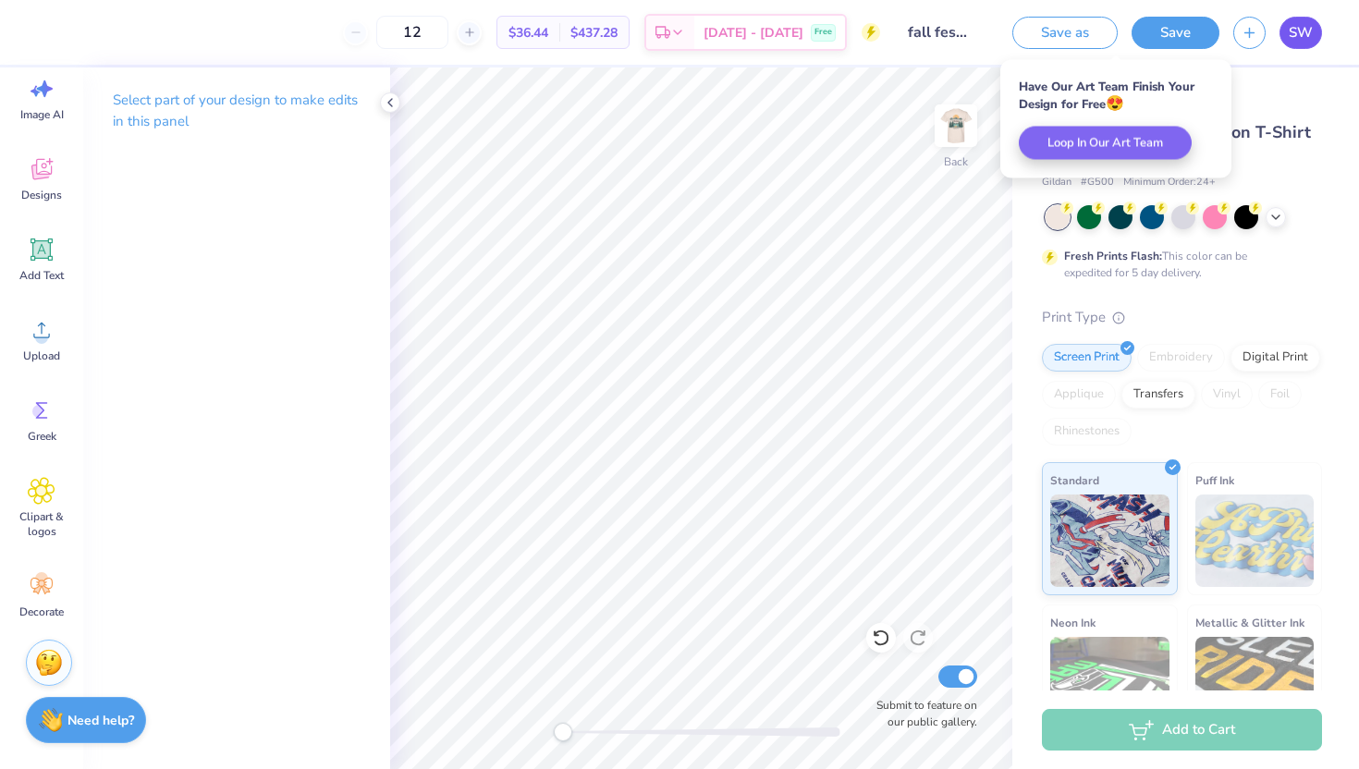
click at [1296, 30] on span "SW" at bounding box center [1301, 32] width 24 height 21
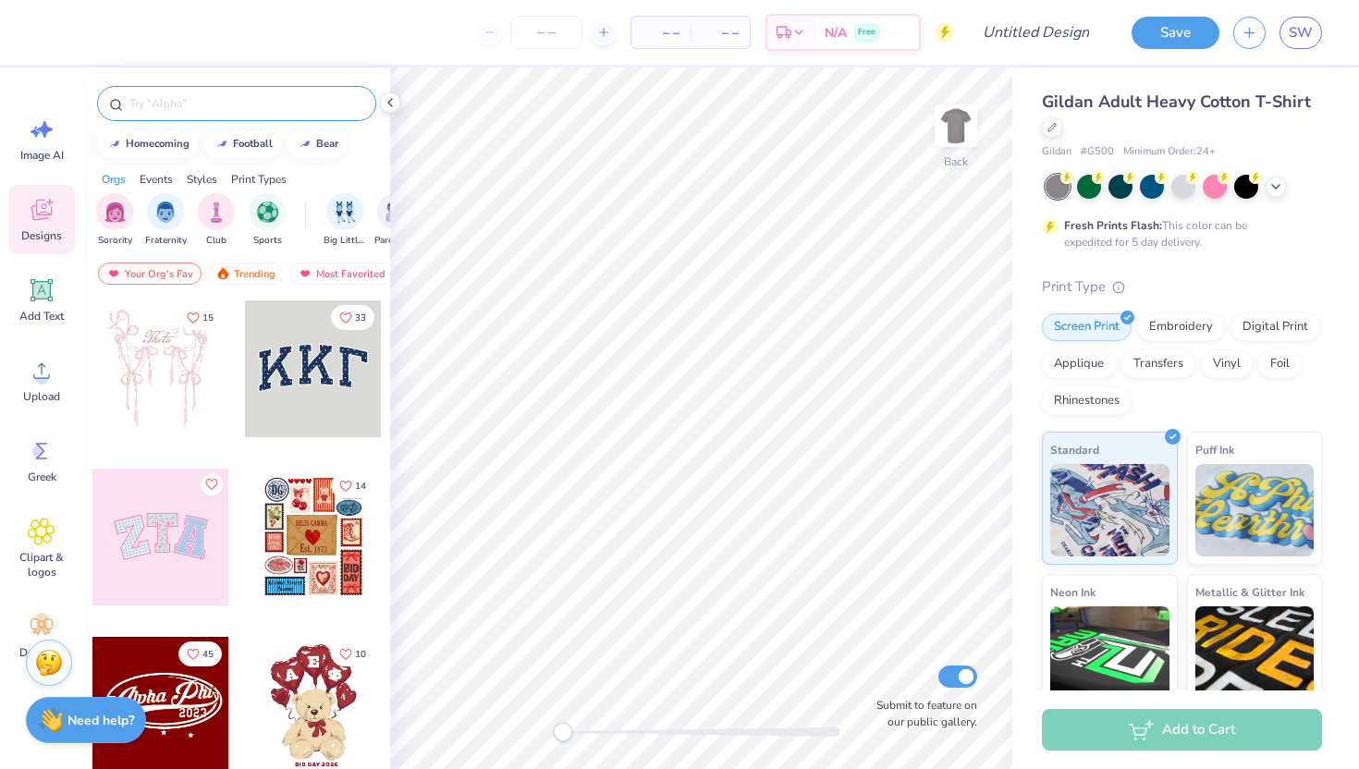
click at [151, 104] on input "text" at bounding box center [246, 103] width 237 height 18
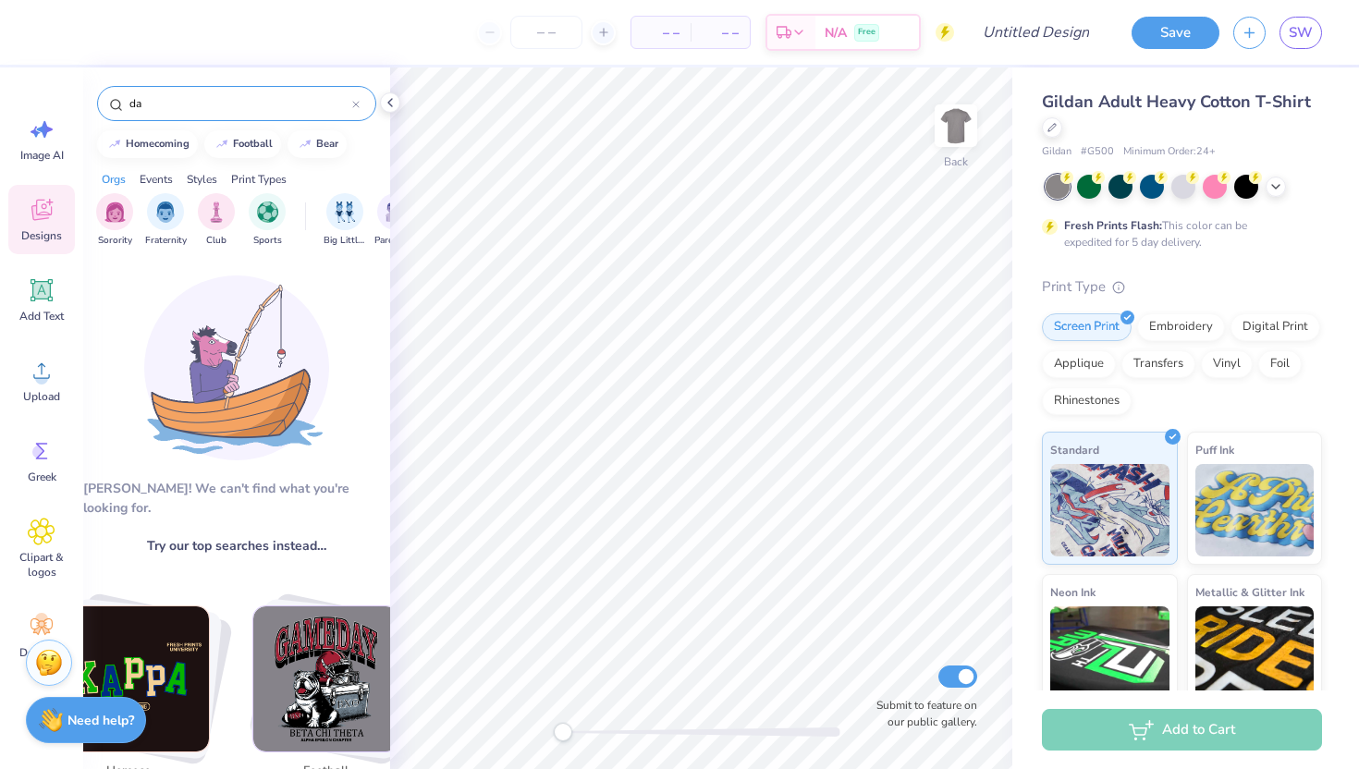
type input "d"
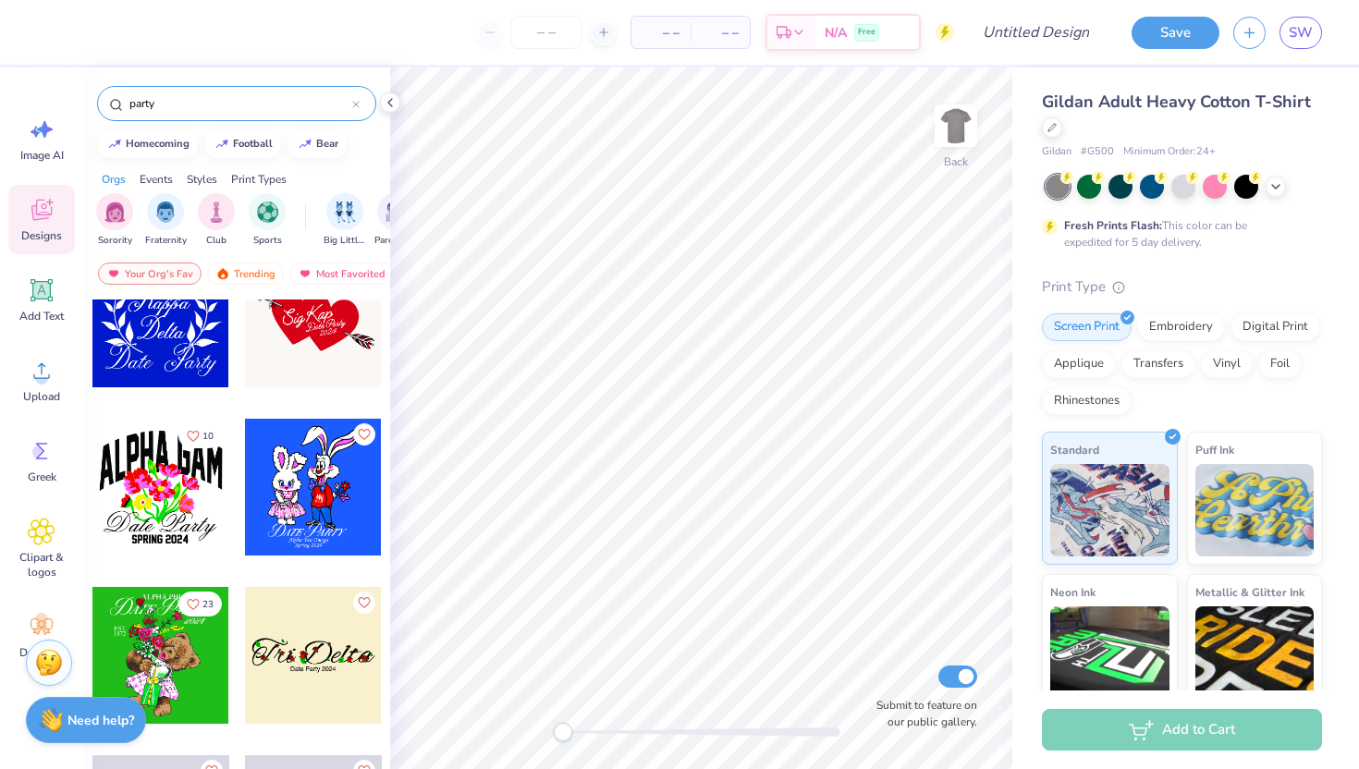
scroll to position [7822, 0]
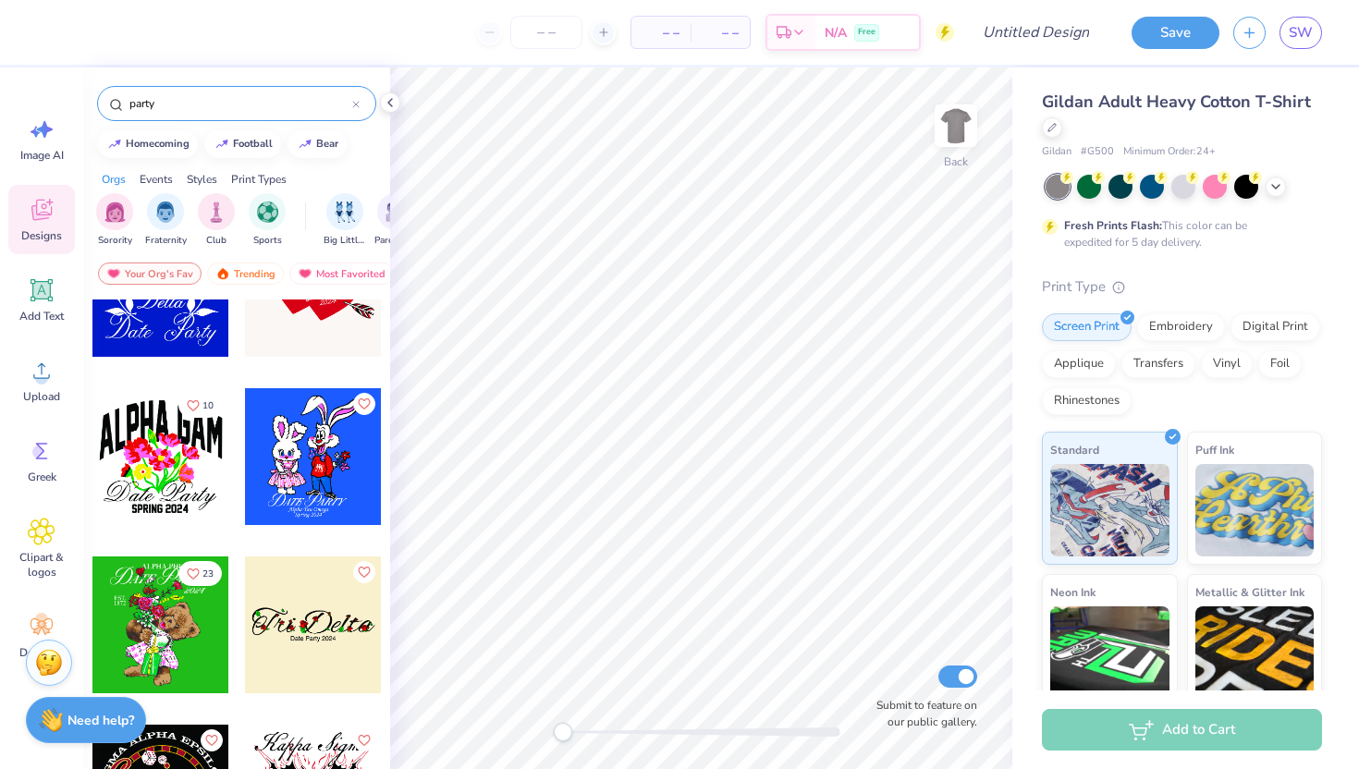
drag, startPoint x: 173, startPoint y: 109, endPoint x: 112, endPoint y: 112, distance: 61.1
click at [112, 112] on div "party" at bounding box center [236, 103] width 279 height 35
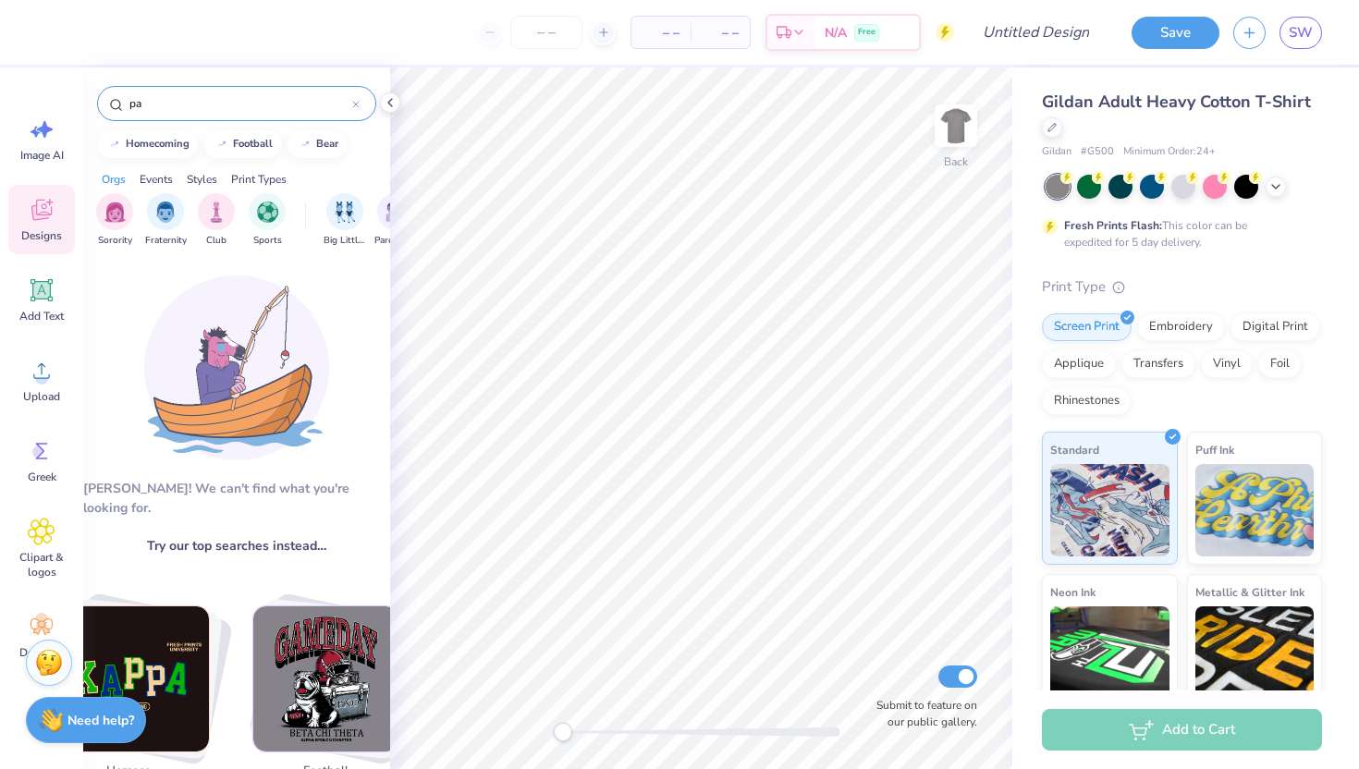
type input "p"
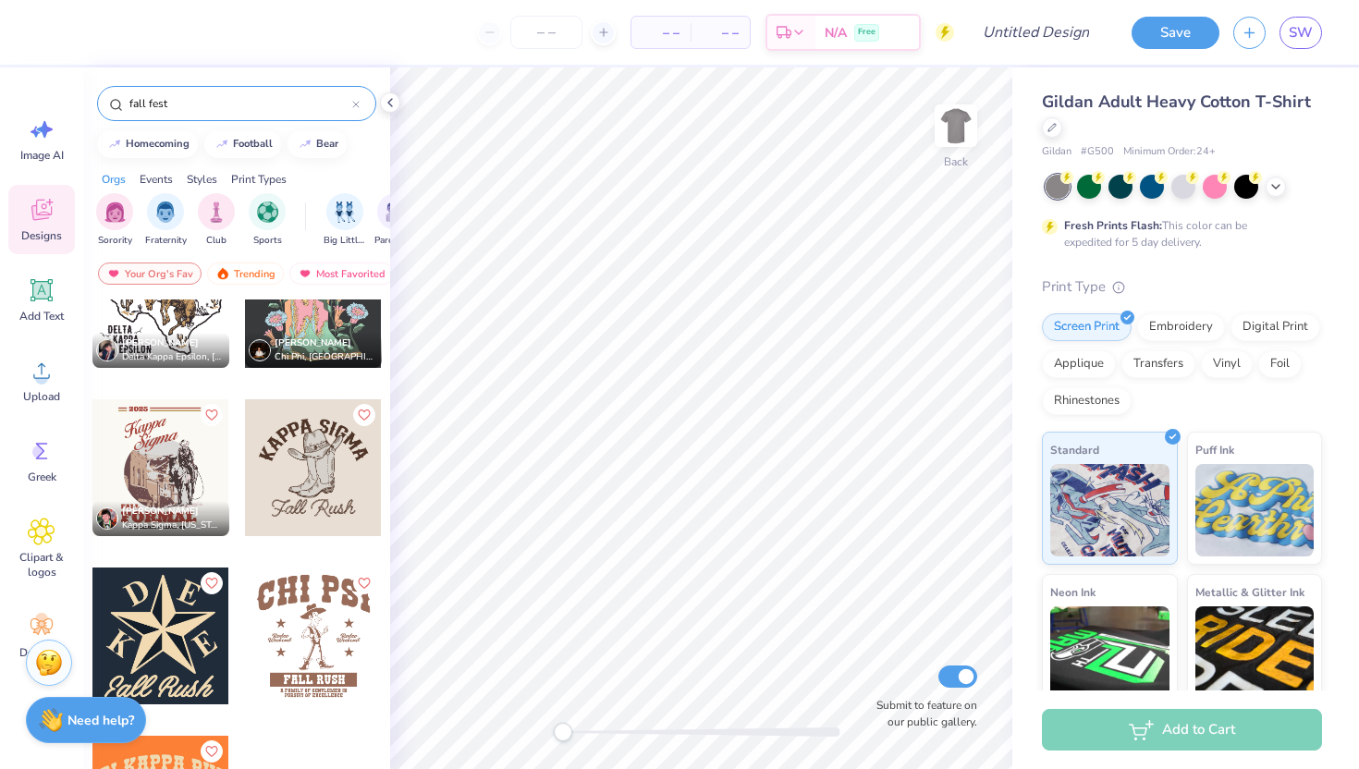
scroll to position [302, 0]
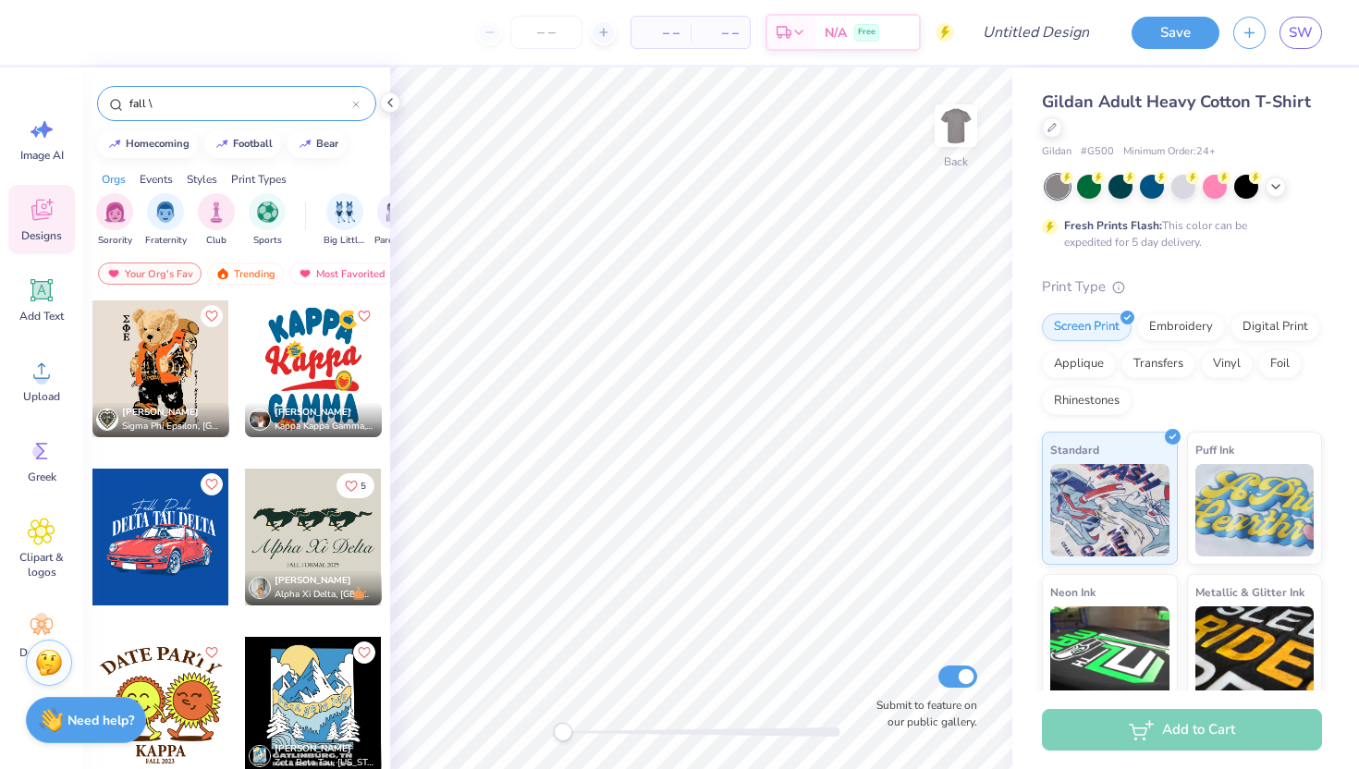
type input "fall"
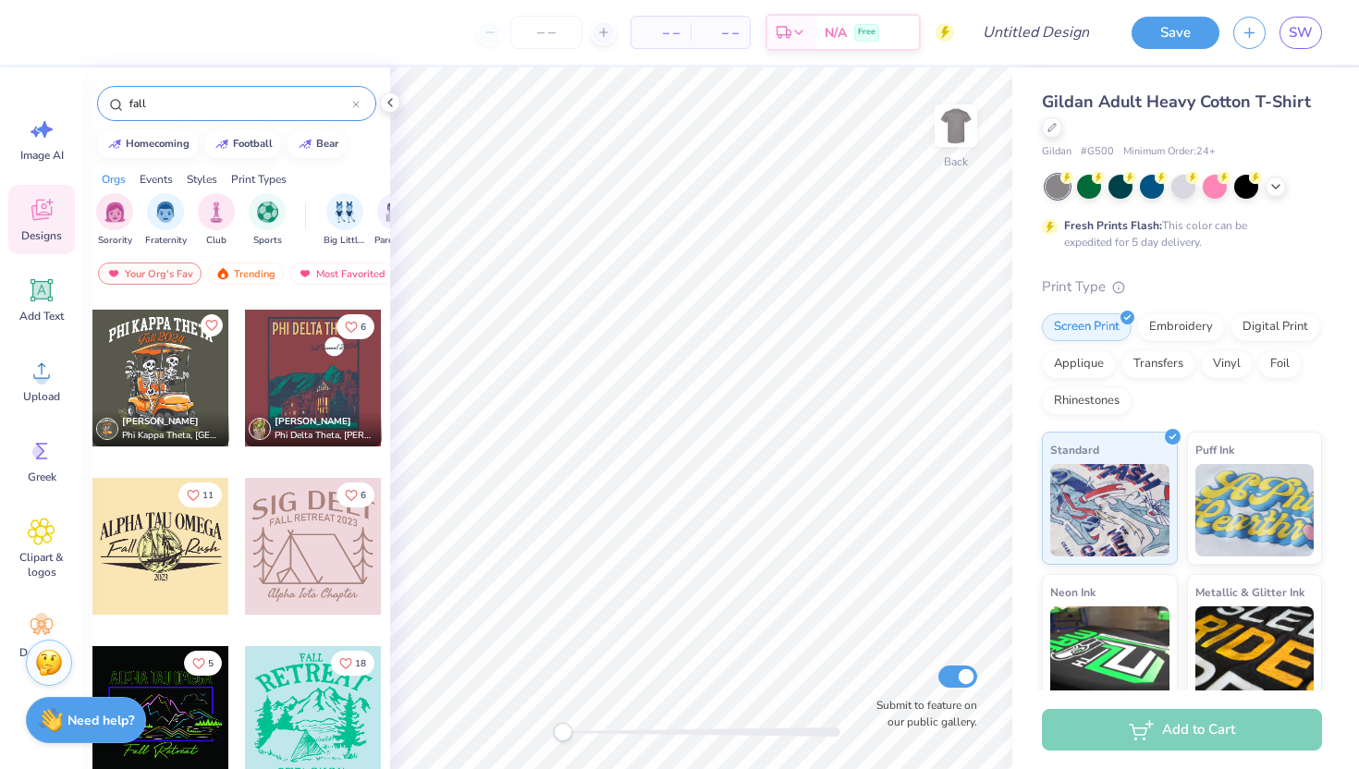
scroll to position [2163, 0]
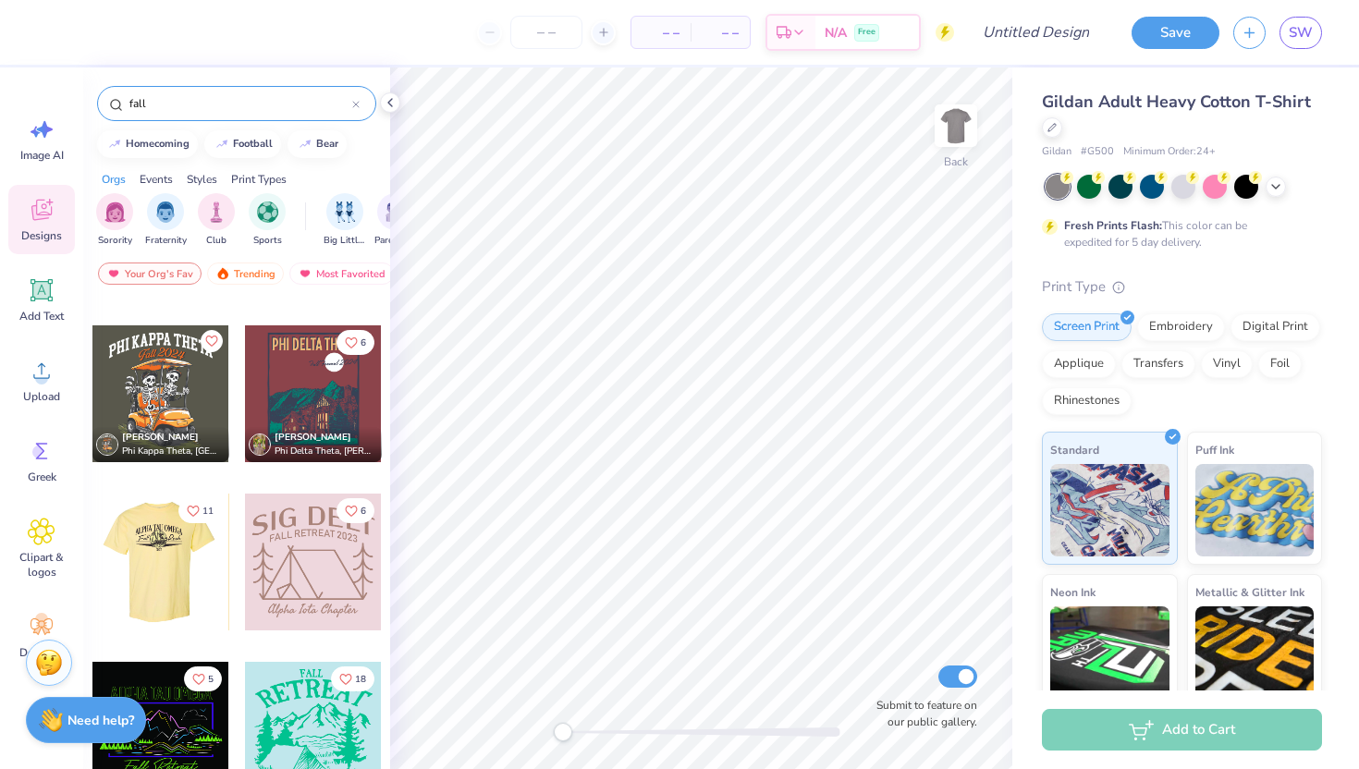
click at [204, 580] on div at bounding box center [161, 562] width 411 height 137
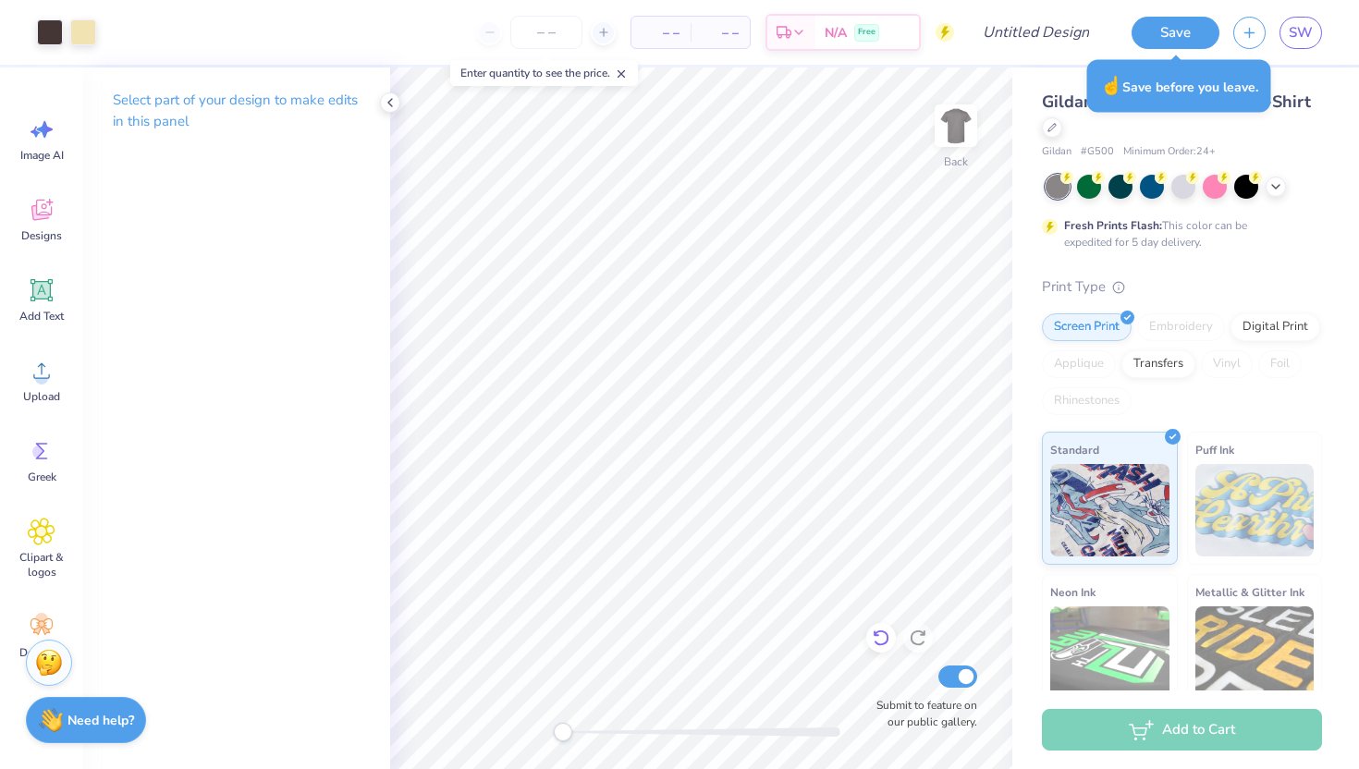
click at [882, 644] on icon at bounding box center [881, 639] width 16 height 17
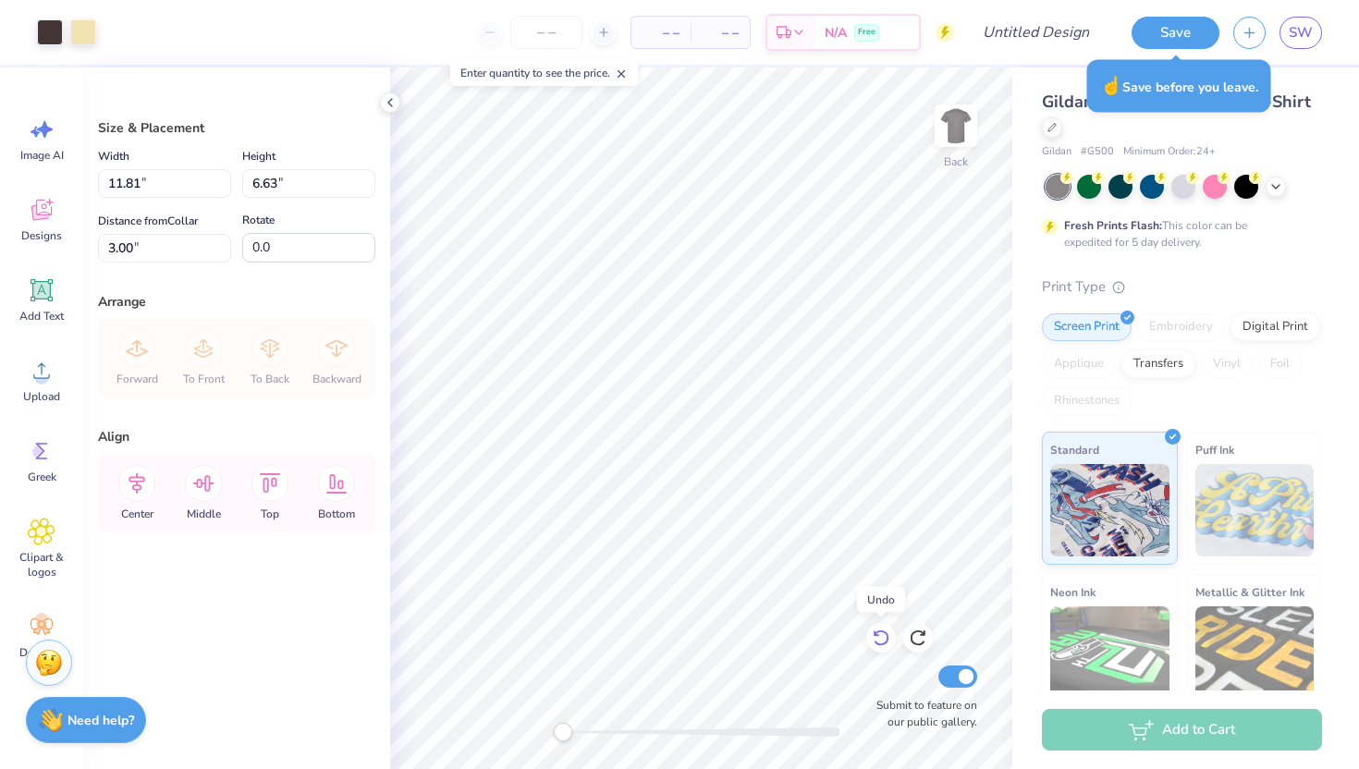
click at [878, 641] on icon at bounding box center [881, 638] width 18 height 18
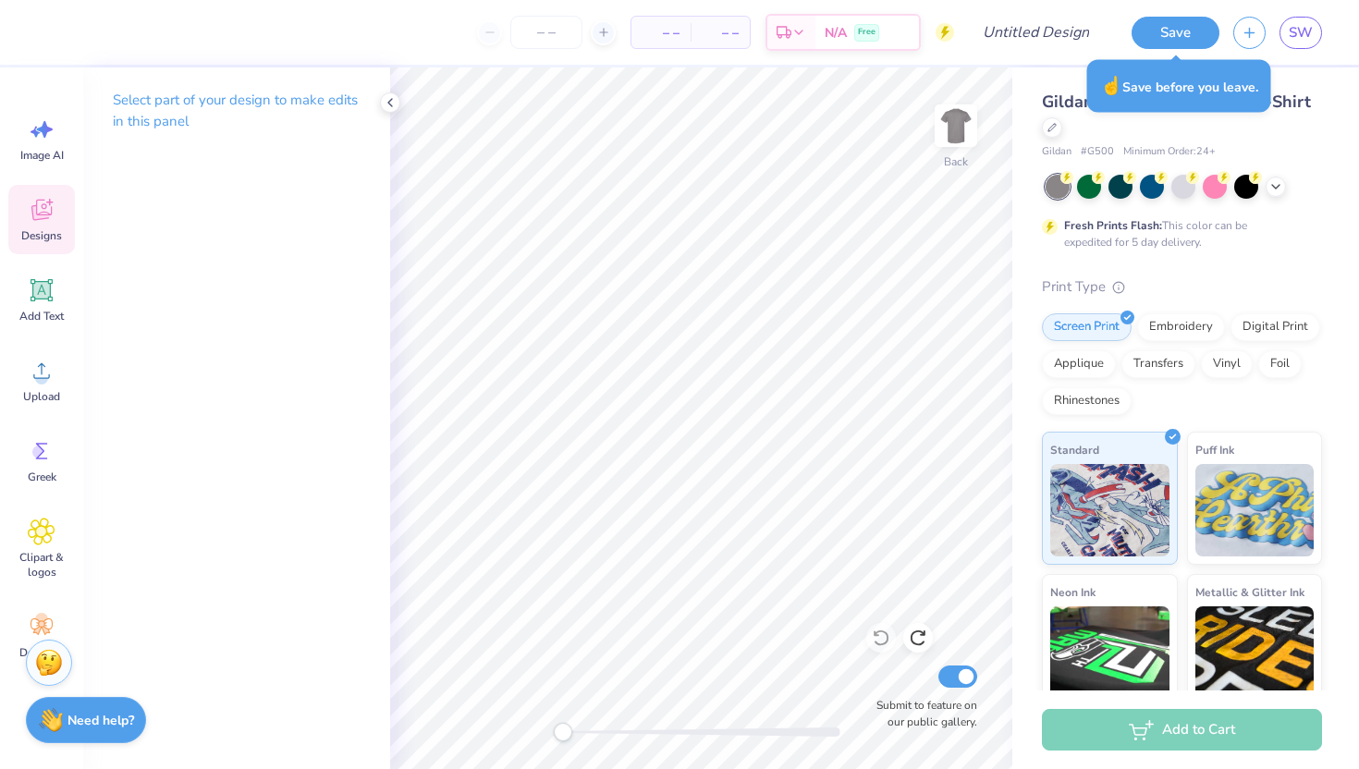
click at [51, 212] on icon at bounding box center [41, 210] width 20 height 21
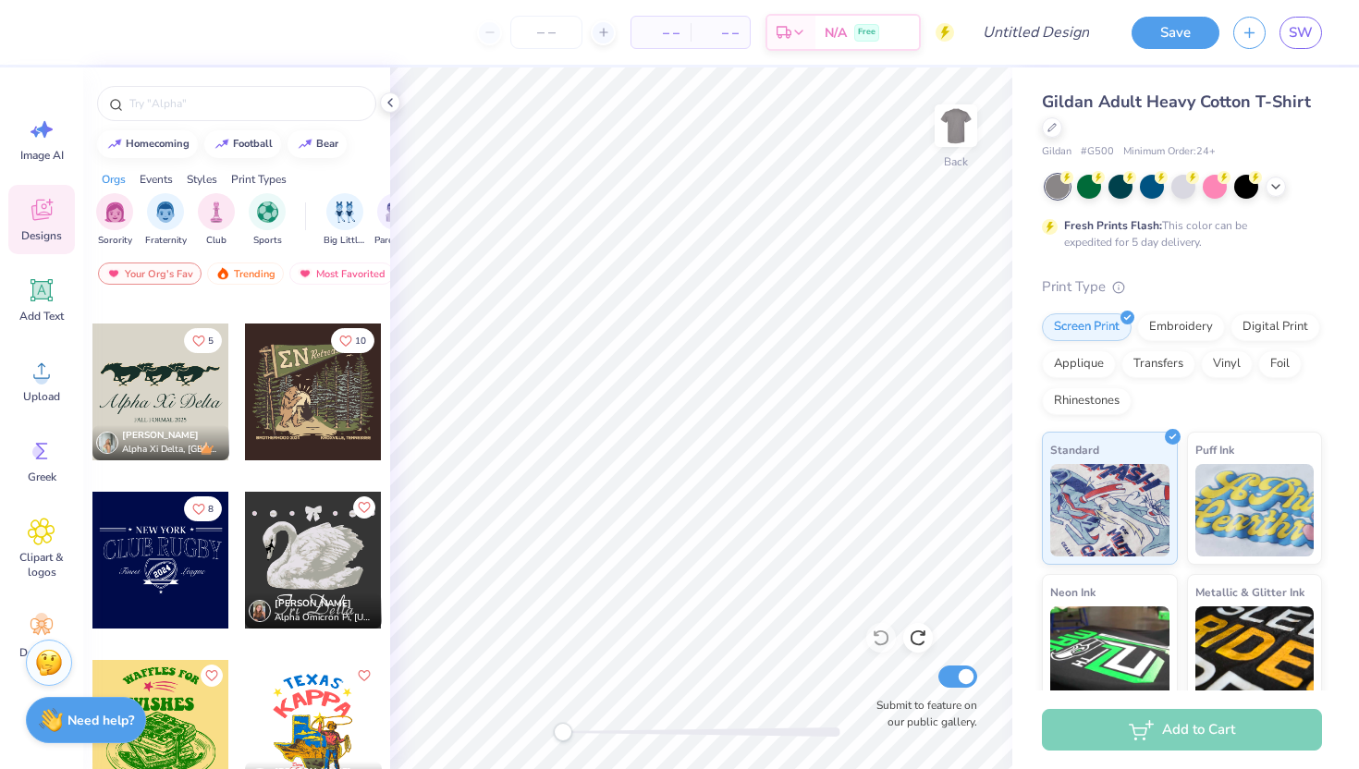
scroll to position [9569, 0]
click at [296, 362] on div at bounding box center [313, 393] width 137 height 137
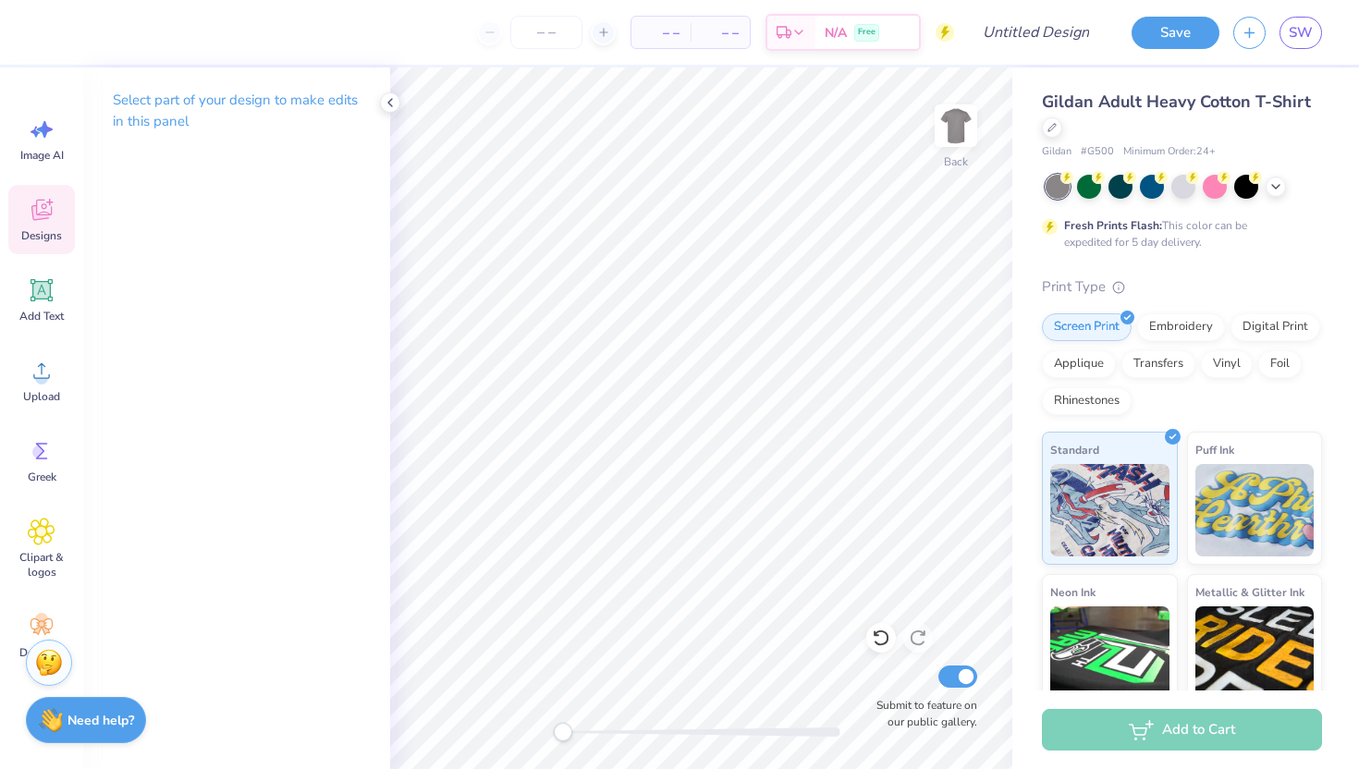
click at [29, 223] on icon at bounding box center [42, 210] width 28 height 28
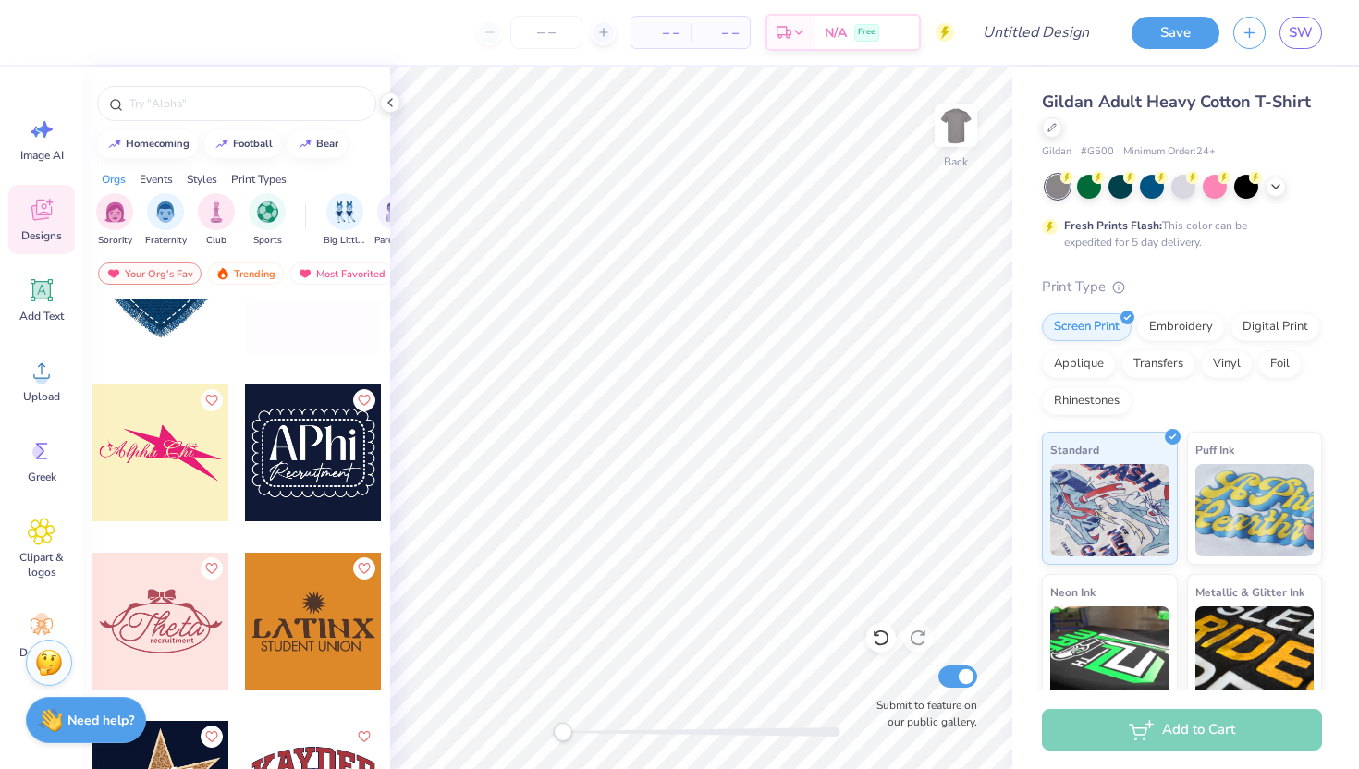
scroll to position [13261, 0]
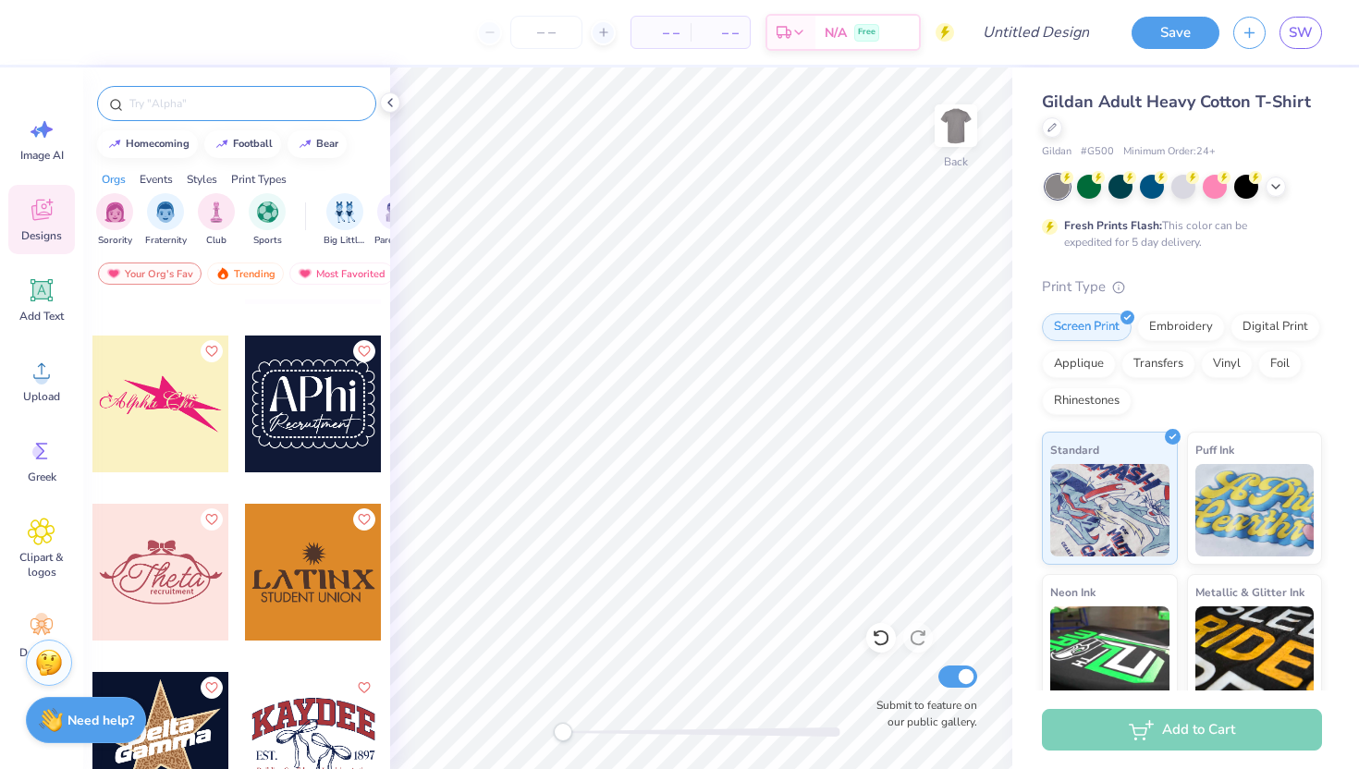
click at [163, 96] on input "text" at bounding box center [246, 103] width 237 height 18
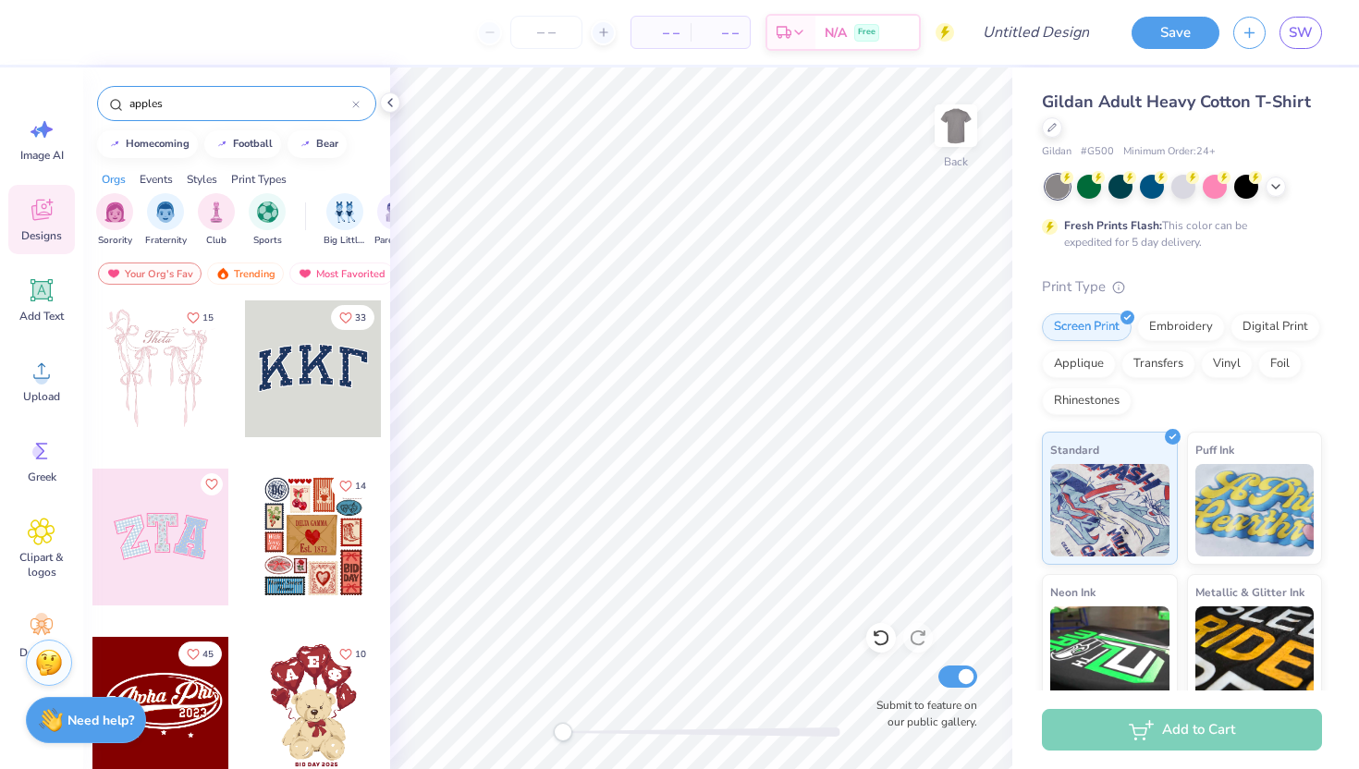
type input "apples"
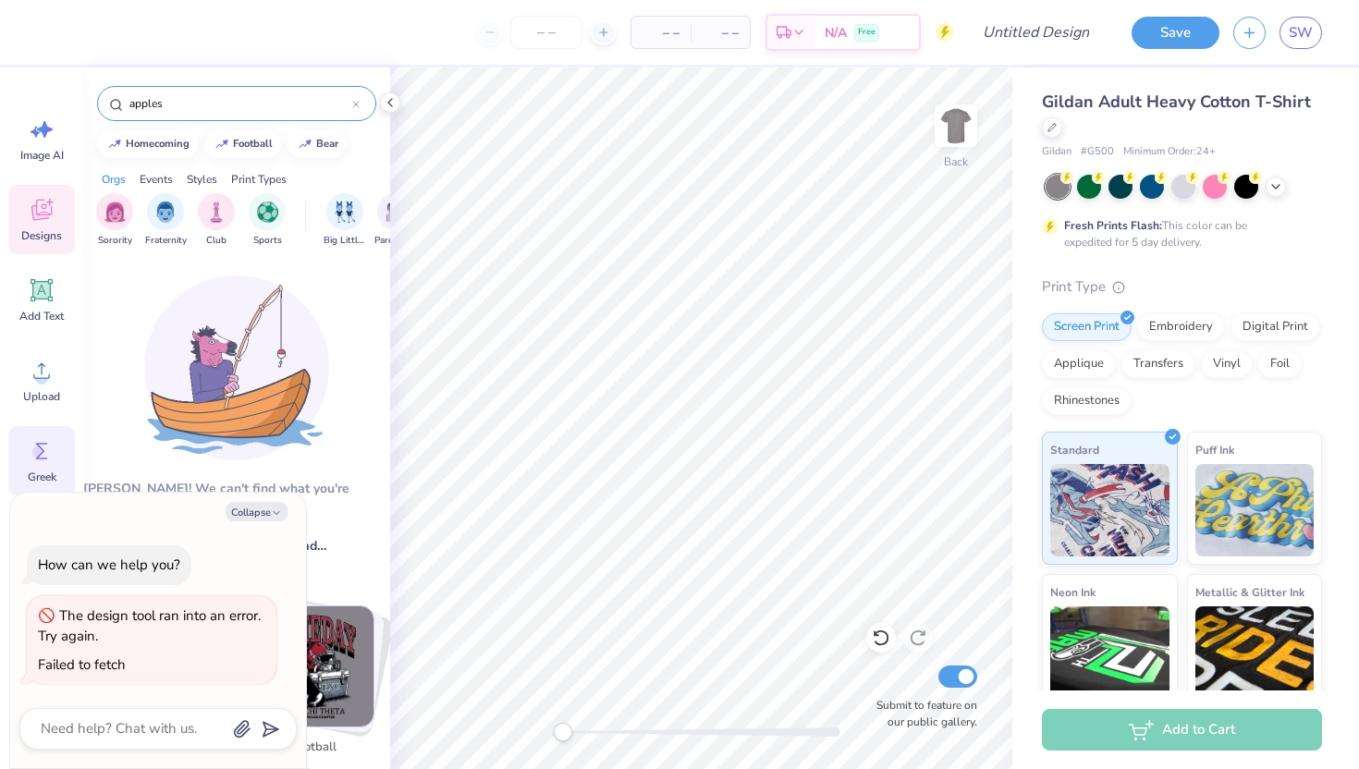
scroll to position [41, 0]
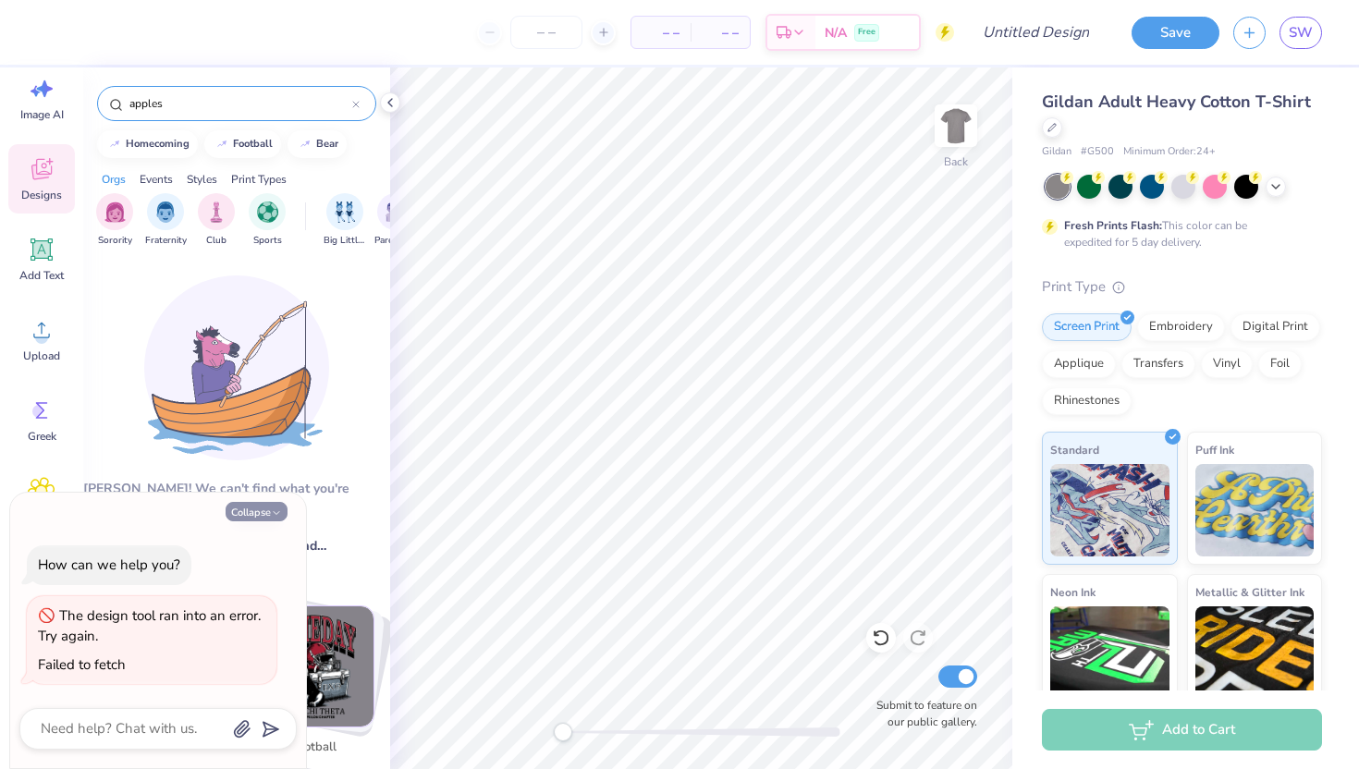
click at [268, 506] on button "Collapse" at bounding box center [257, 511] width 62 height 19
type textarea "x"
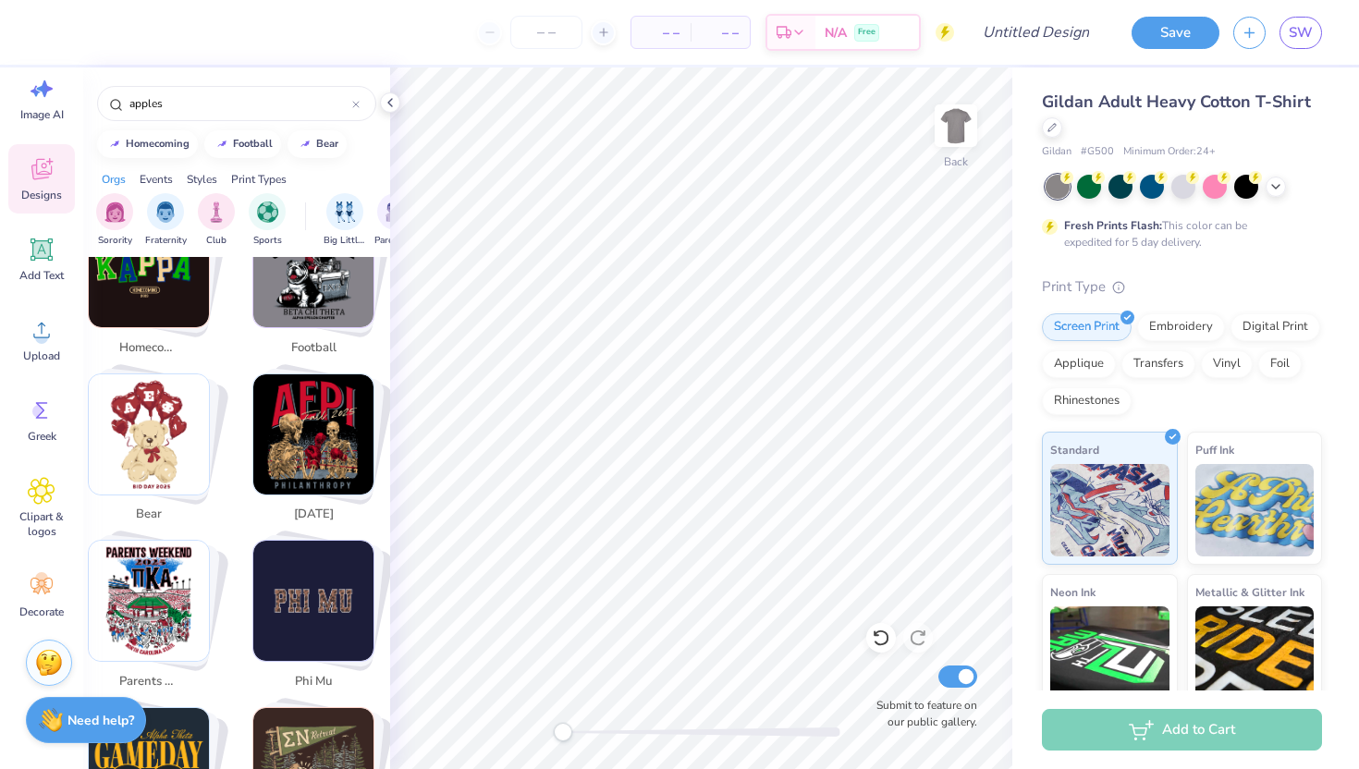
scroll to position [485, 0]
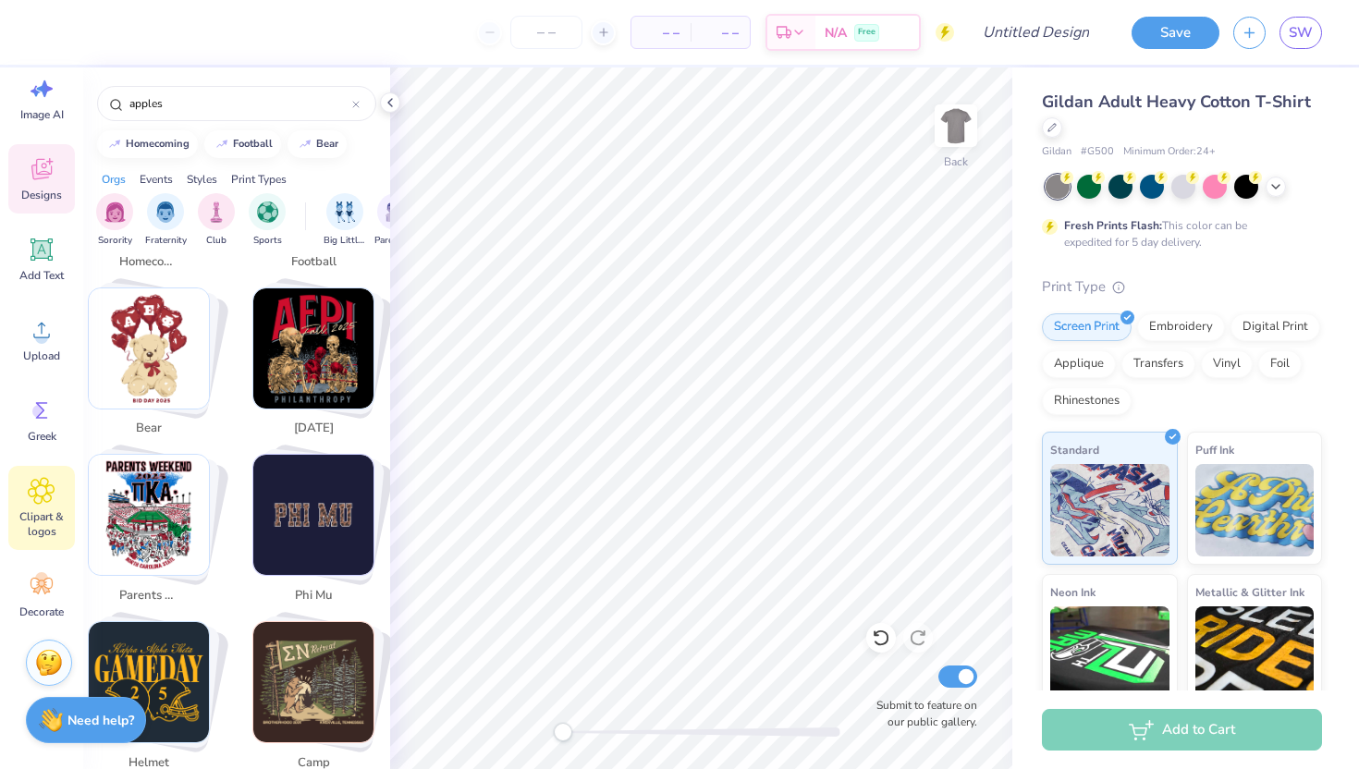
click at [34, 508] on div "Clipart & logos" at bounding box center [41, 508] width 67 height 84
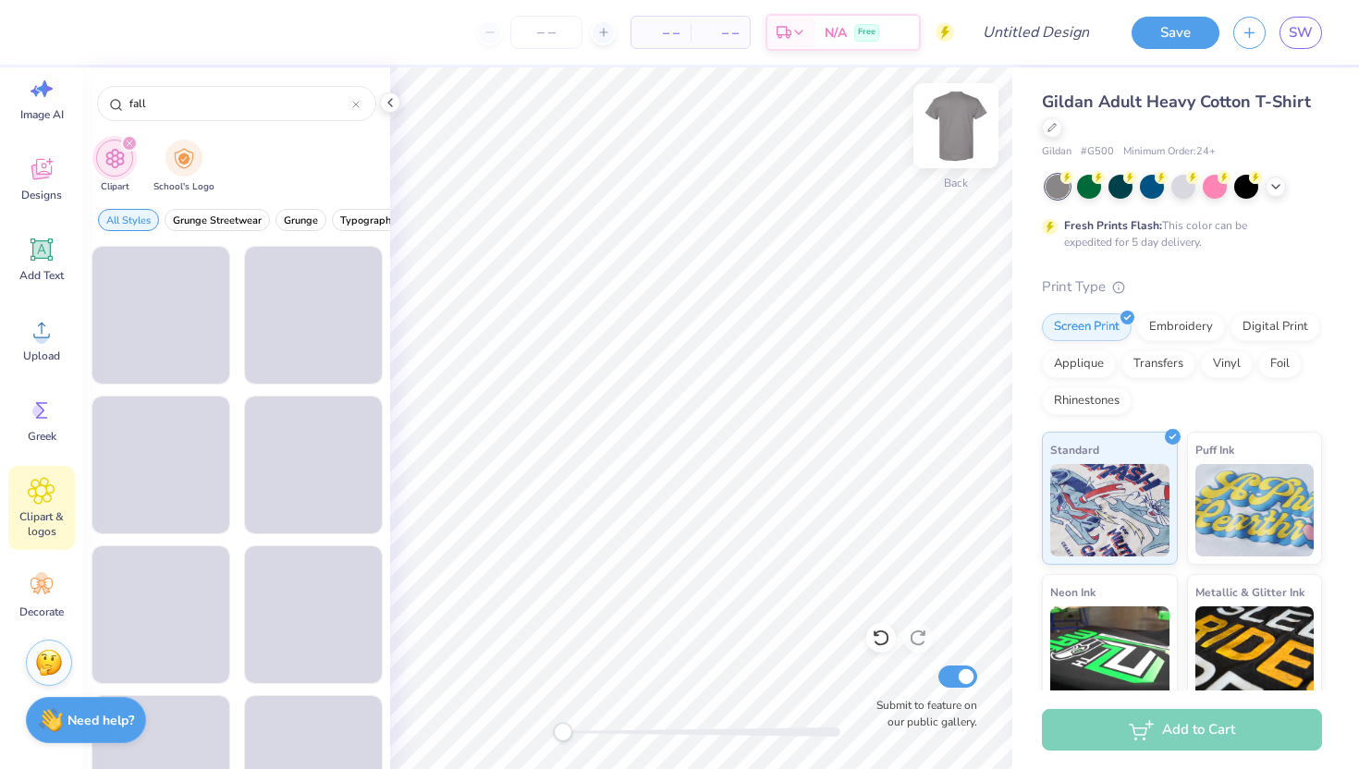
type input "fall"
click at [960, 113] on img at bounding box center [956, 126] width 74 height 74
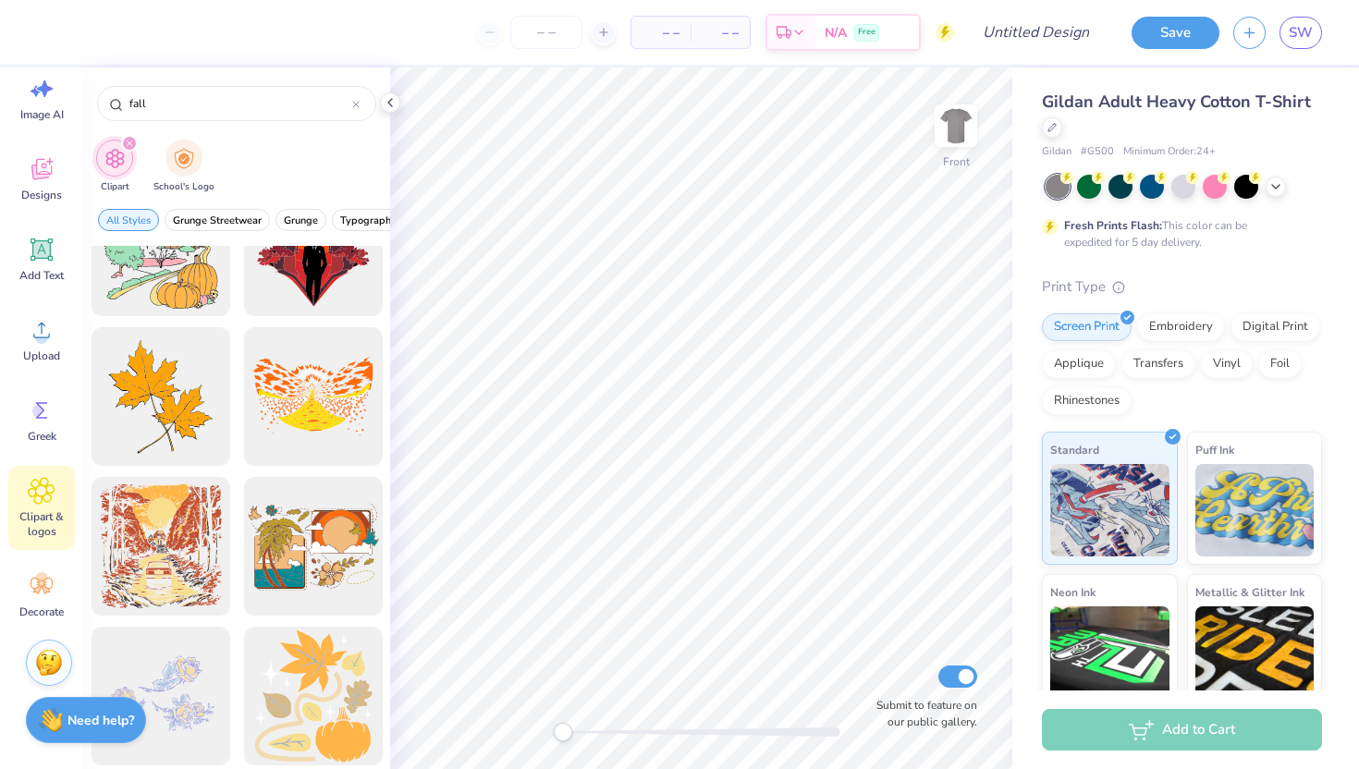
scroll to position [1171, 0]
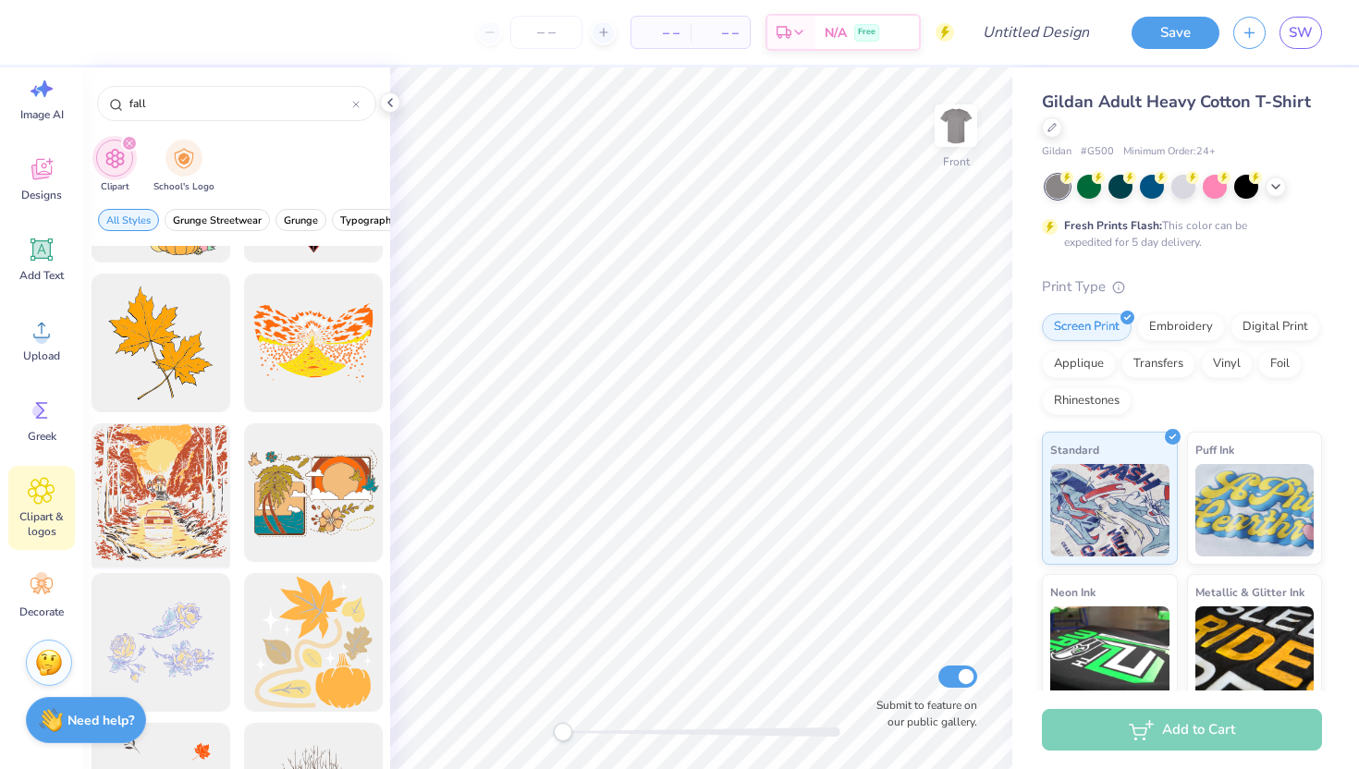
click at [188, 495] on div at bounding box center [160, 493] width 153 height 153
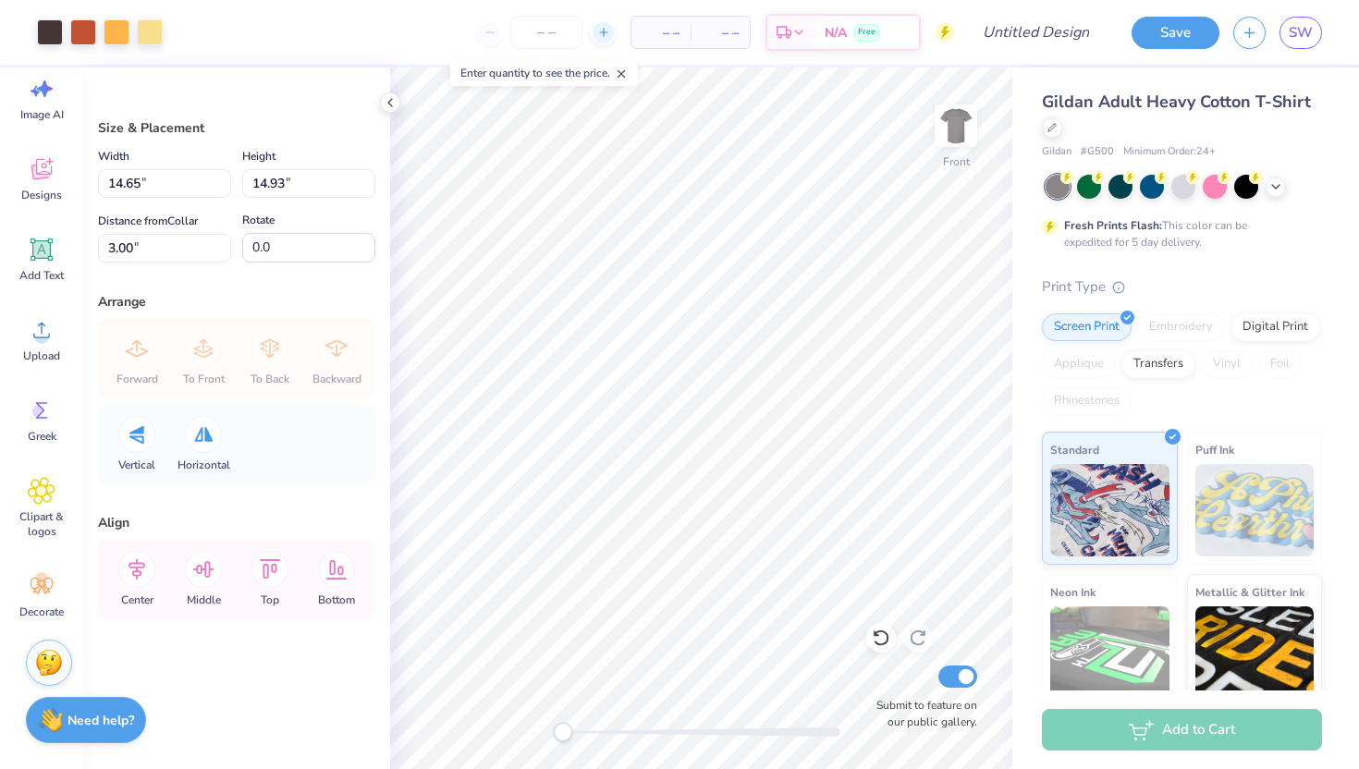
click at [600, 36] on icon at bounding box center [603, 32] width 13 height 13
type input "12"
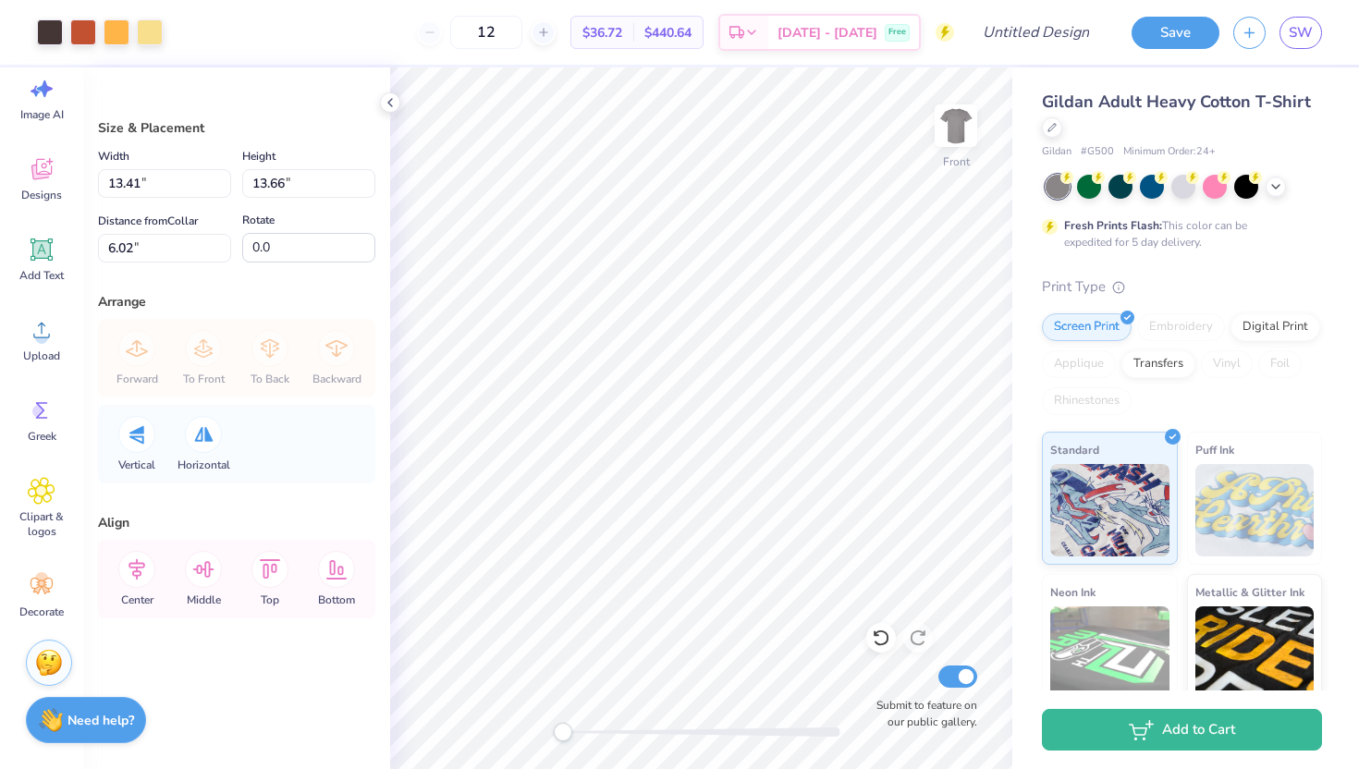
type input "13.41"
type input "13.66"
type input "6.02"
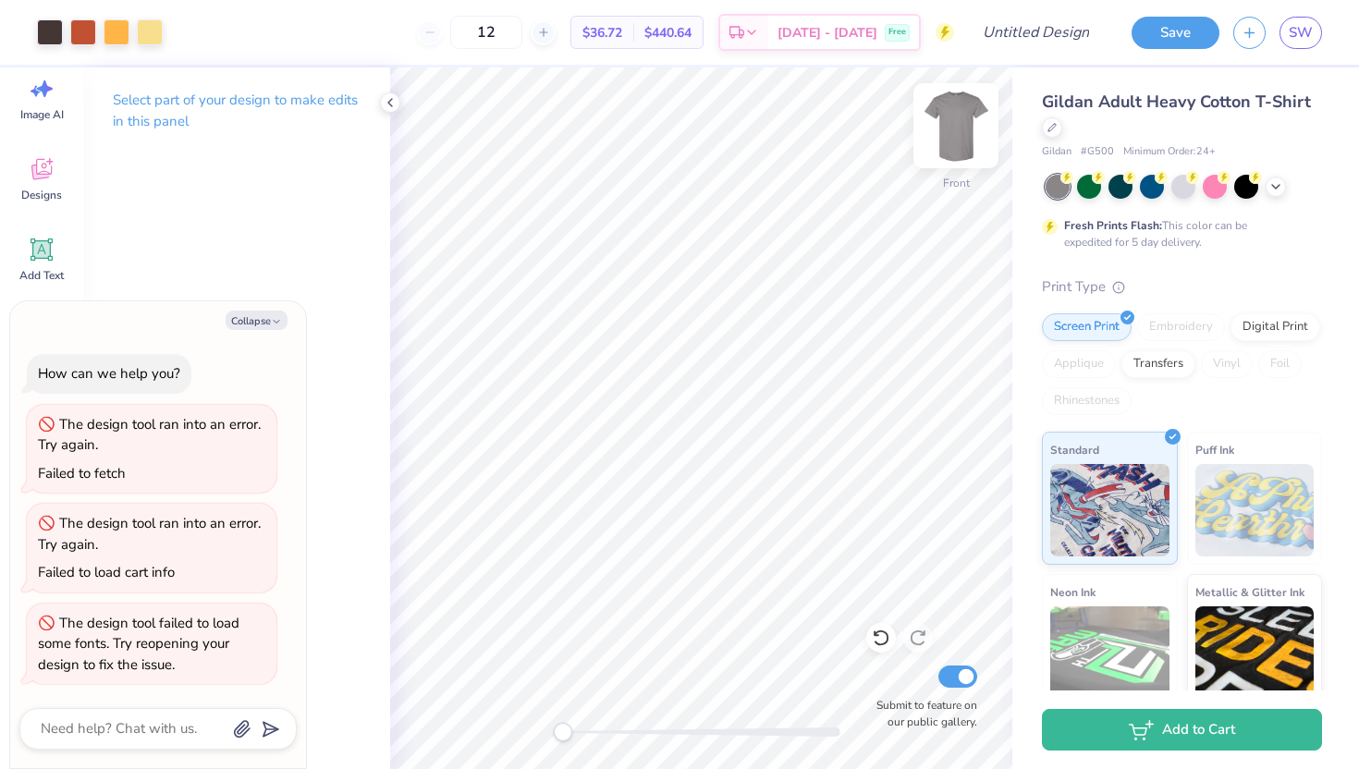
type textarea "x"
